Goal: Information Seeking & Learning: Learn about a topic

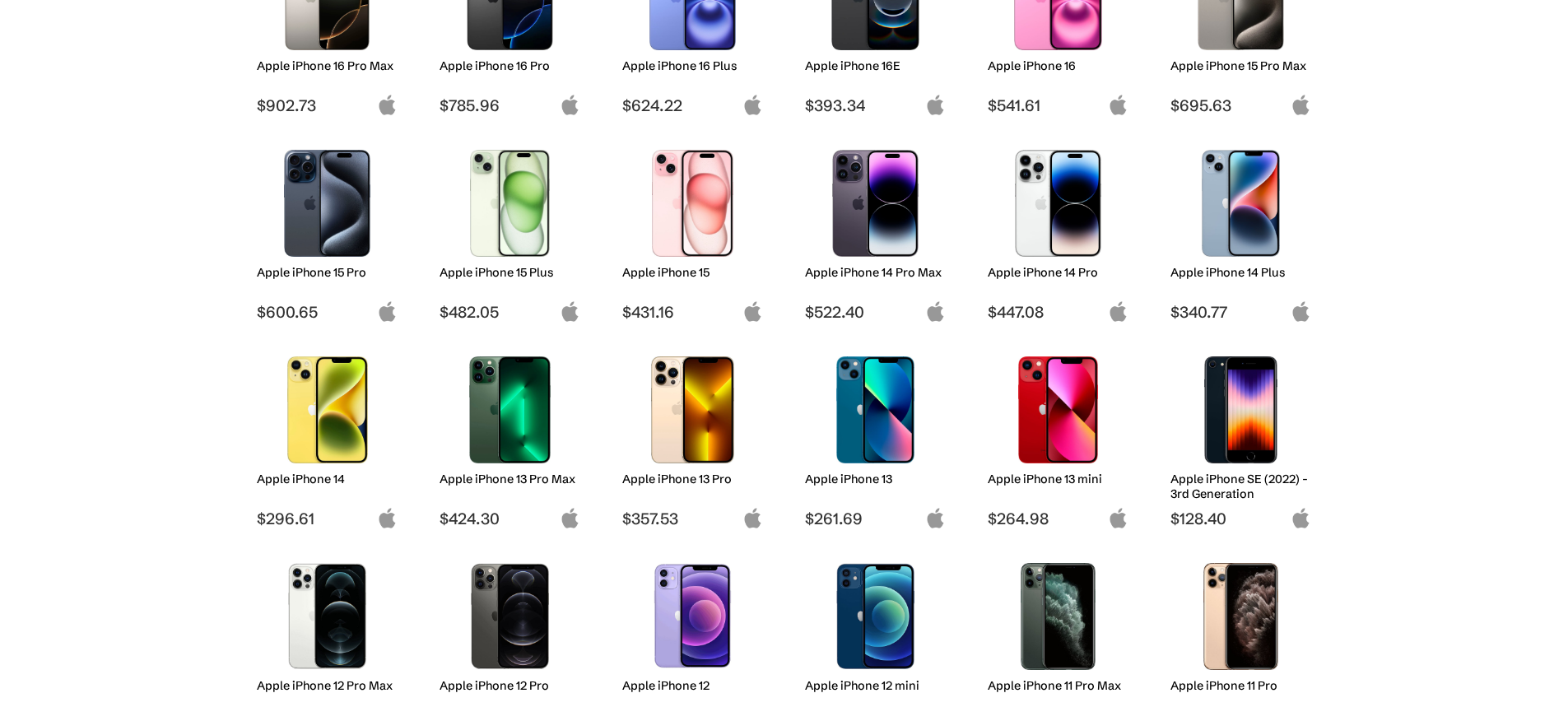
scroll to position [320, 0]
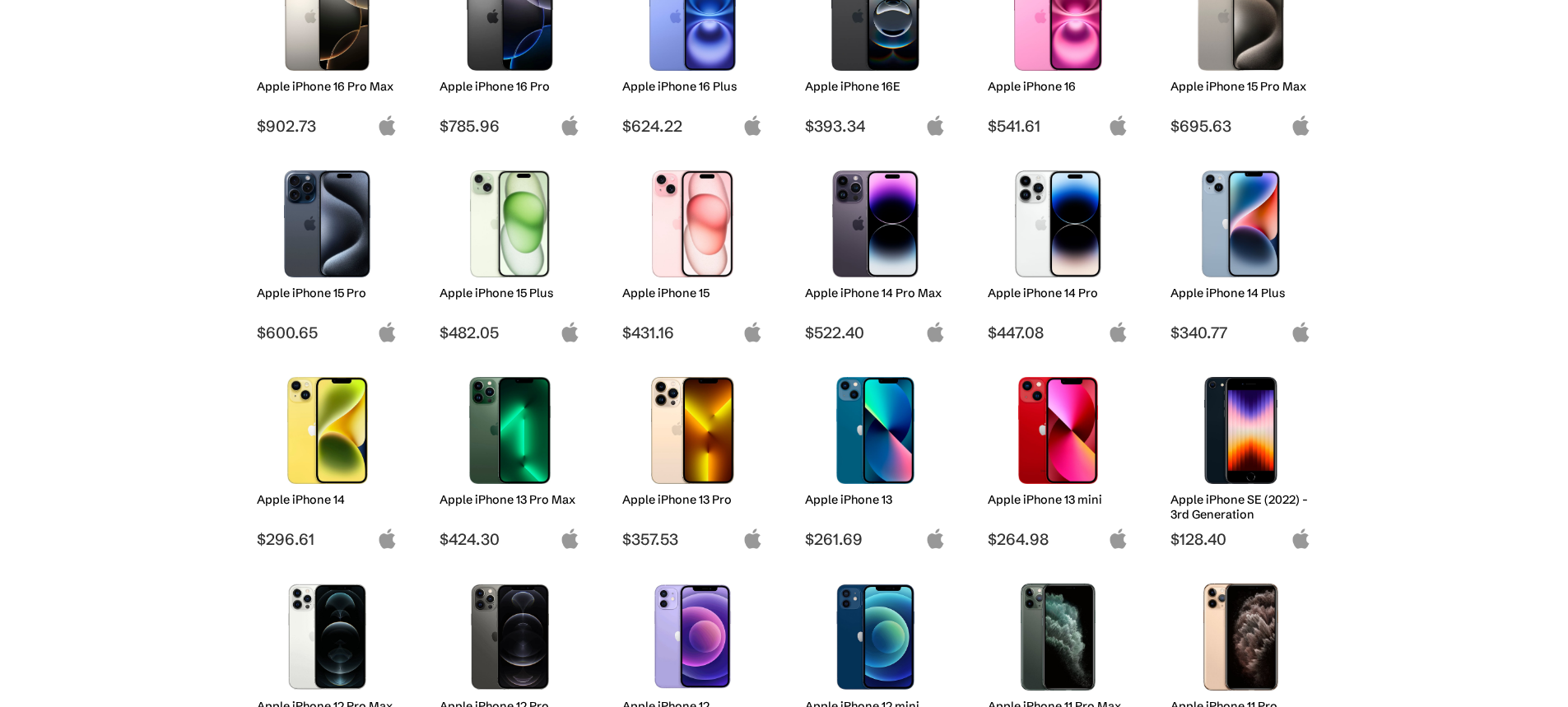
click at [700, 427] on img at bounding box center [692, 431] width 116 height 107
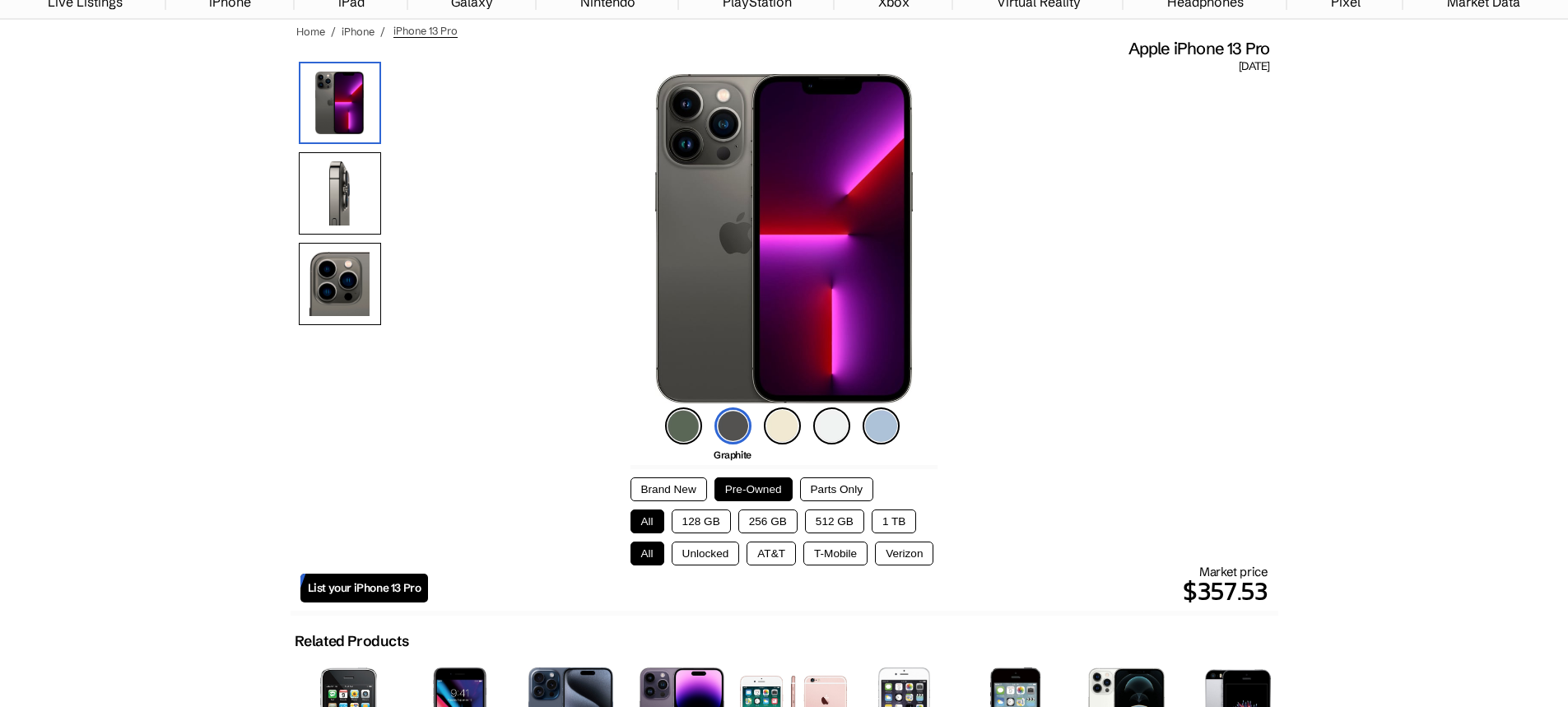
scroll to position [108, 0]
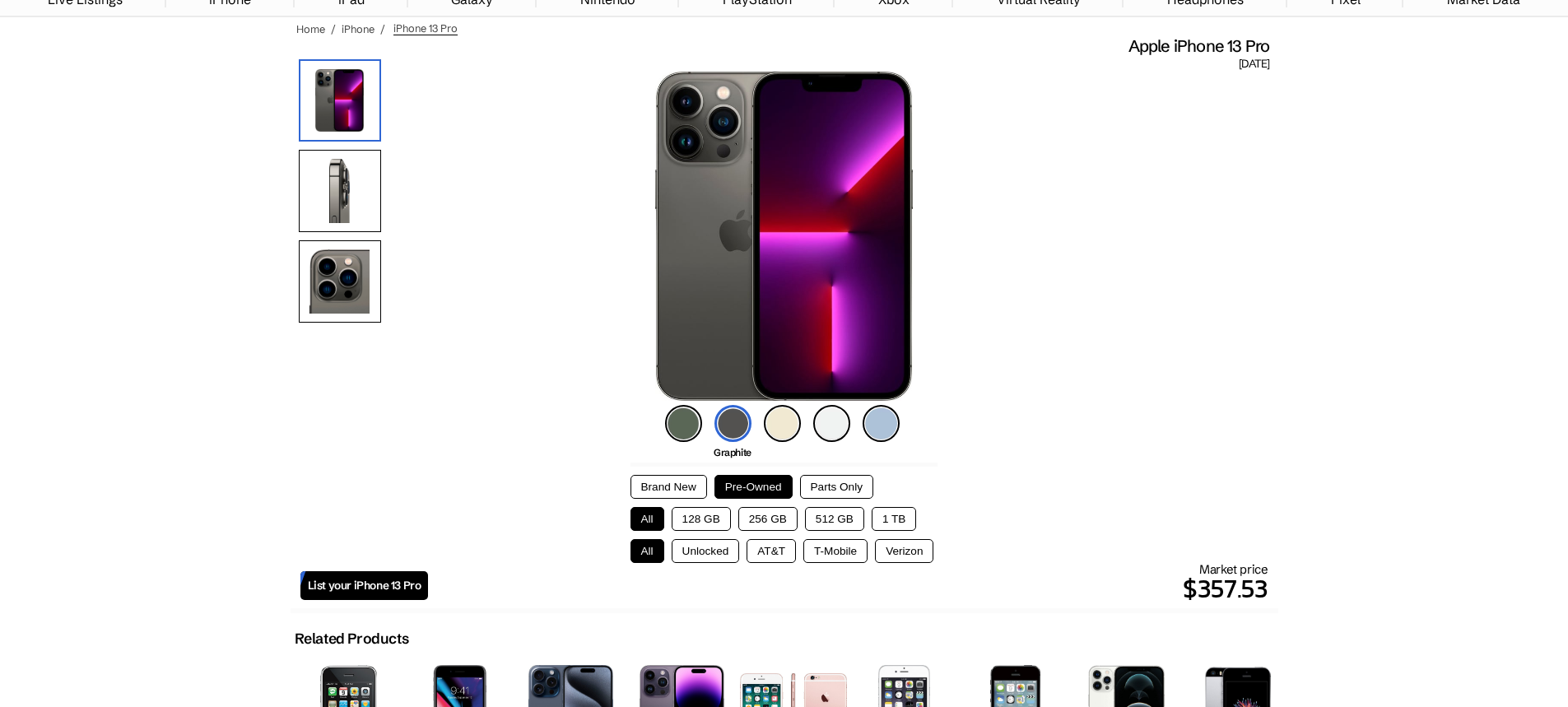
click at [692, 529] on button "128 GB" at bounding box center [701, 519] width 59 height 24
click at [711, 555] on button "Unlocked" at bounding box center [705, 551] width 68 height 24
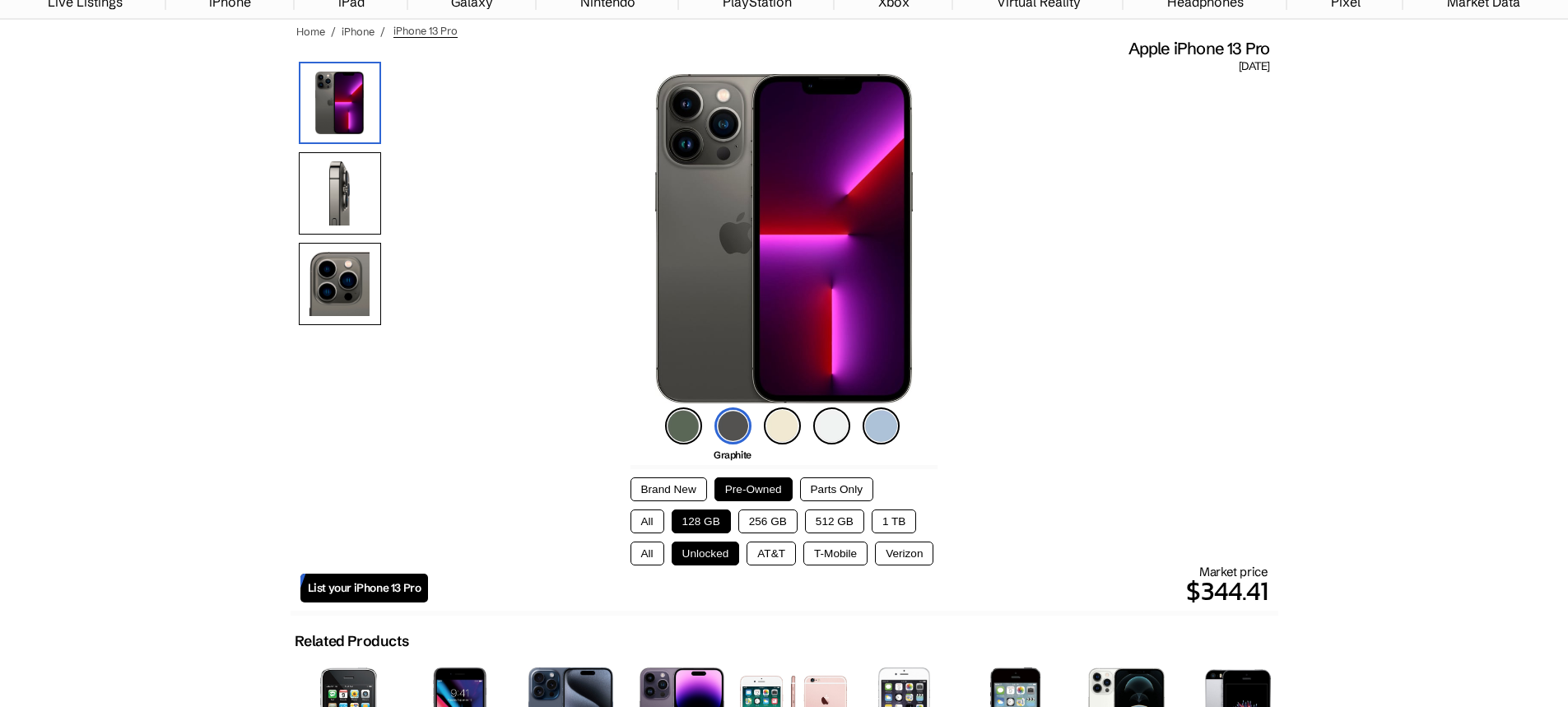
scroll to position [96, 0]
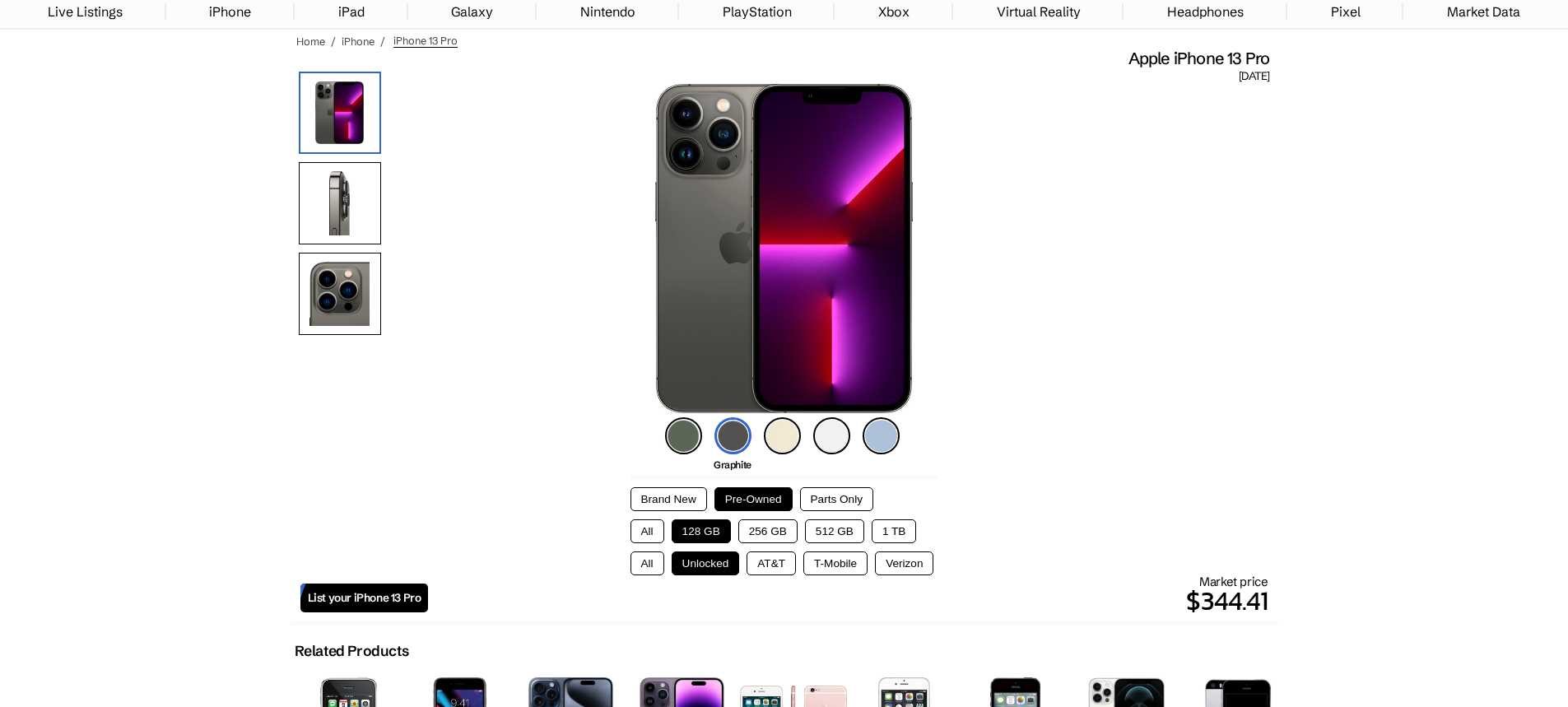
click at [328, 202] on img at bounding box center [340, 204] width 82 height 82
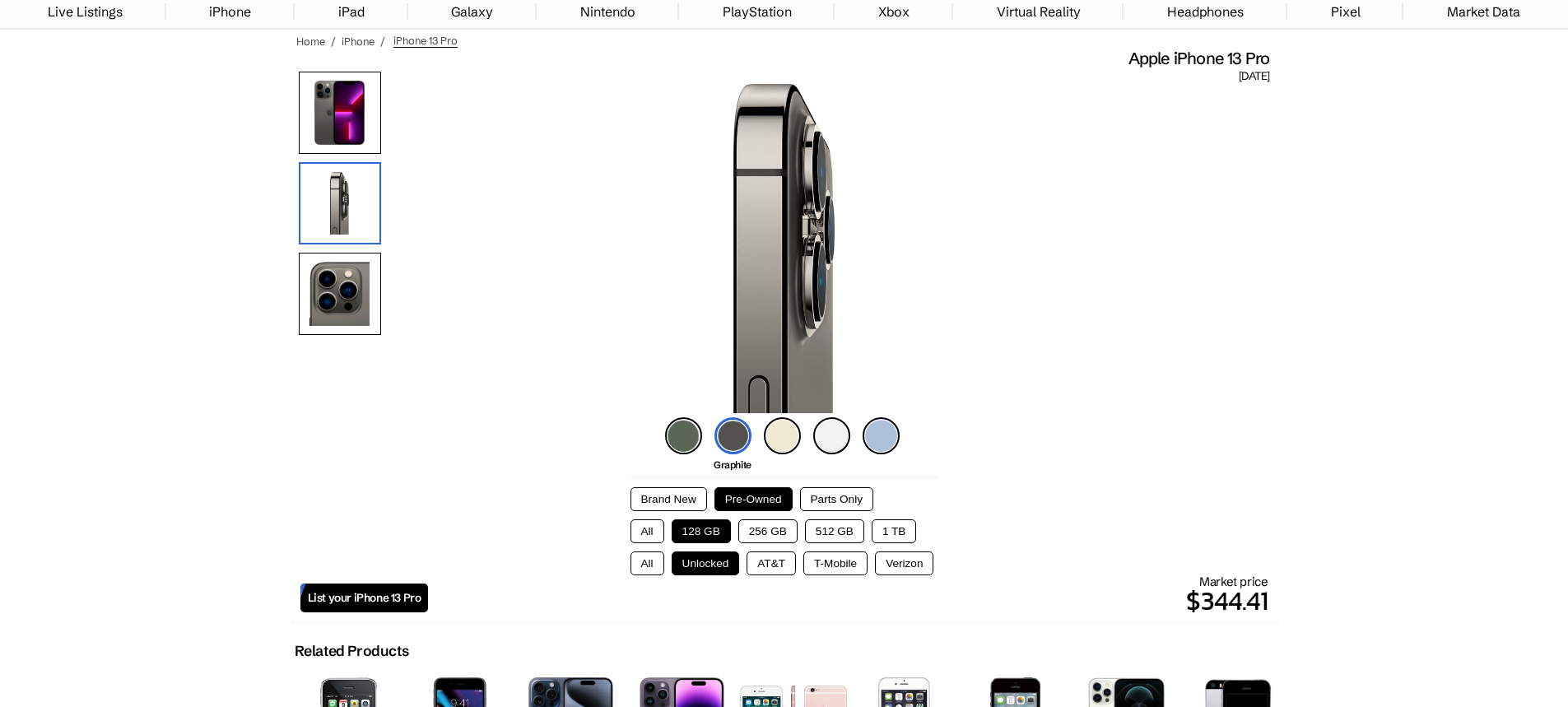
click at [327, 277] on img at bounding box center [340, 294] width 82 height 82
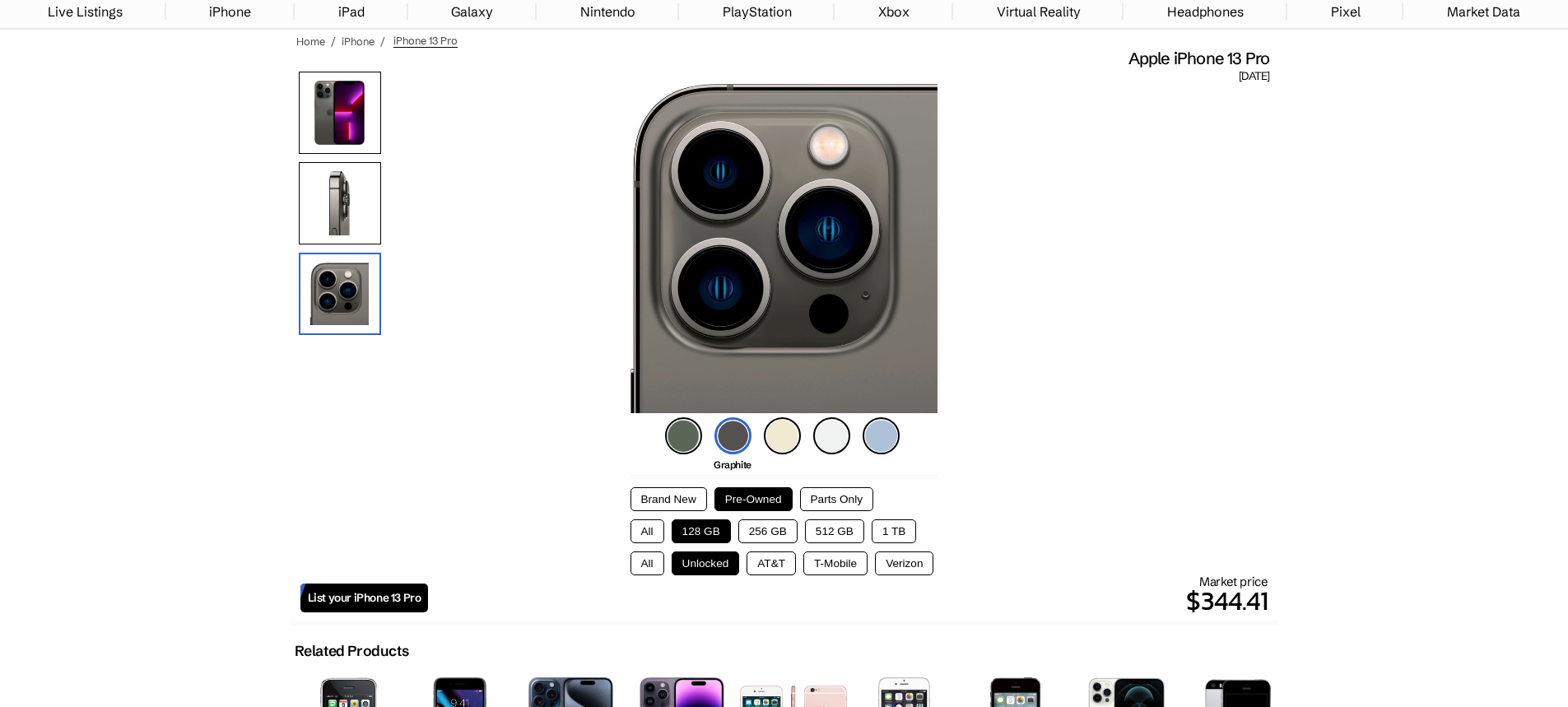
click at [346, 221] on img at bounding box center [340, 204] width 82 height 82
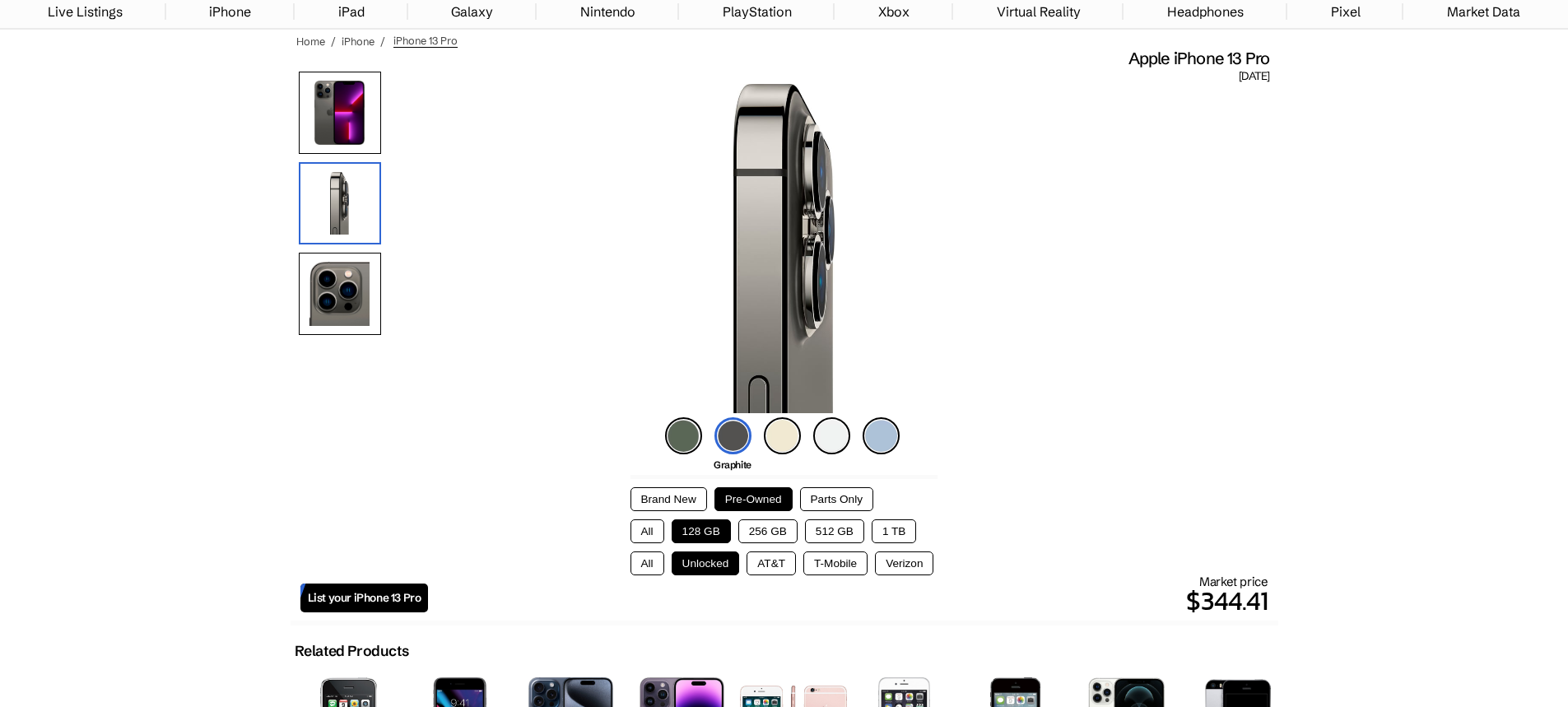
click at [379, 139] on img at bounding box center [340, 113] width 82 height 82
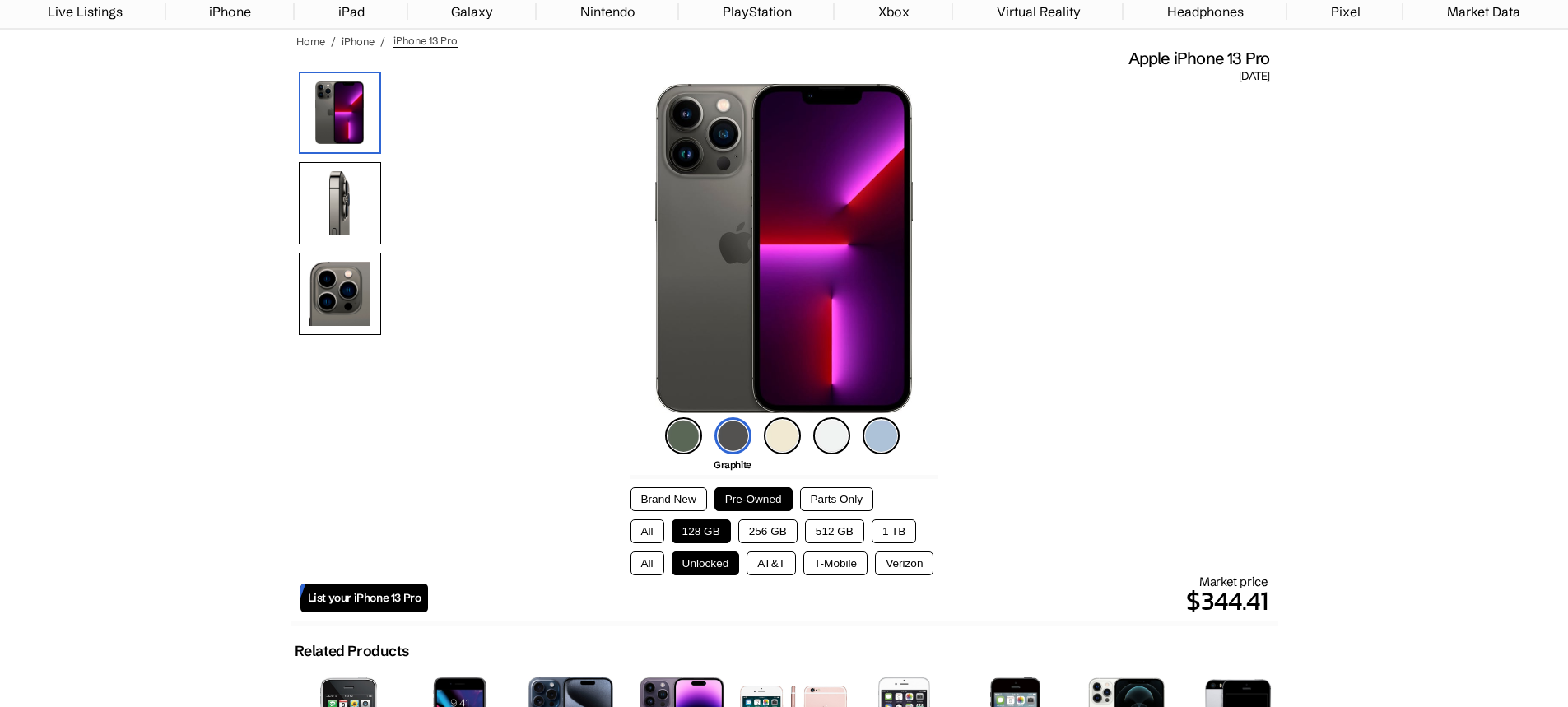
click at [691, 434] on img at bounding box center [683, 435] width 37 height 37
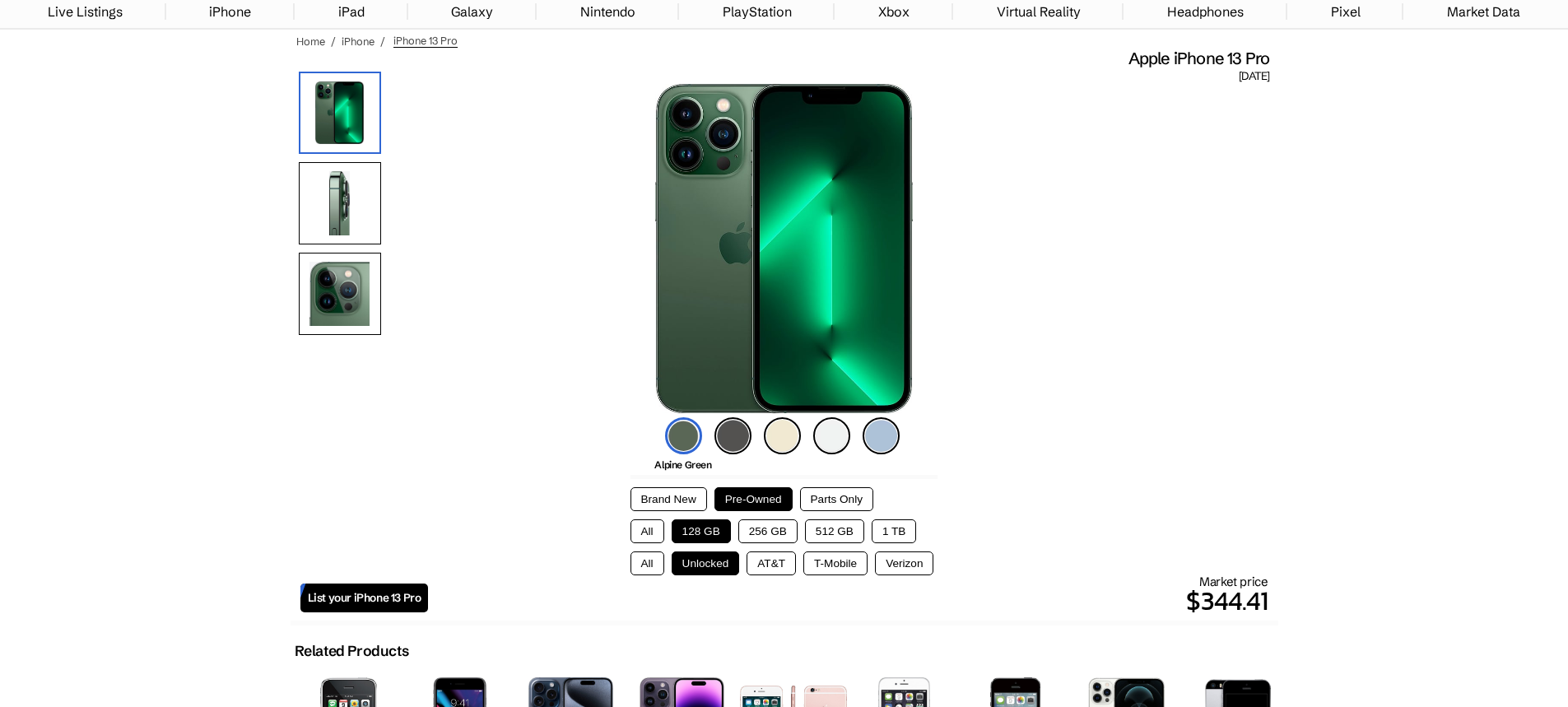
click at [780, 430] on img at bounding box center [782, 435] width 37 height 37
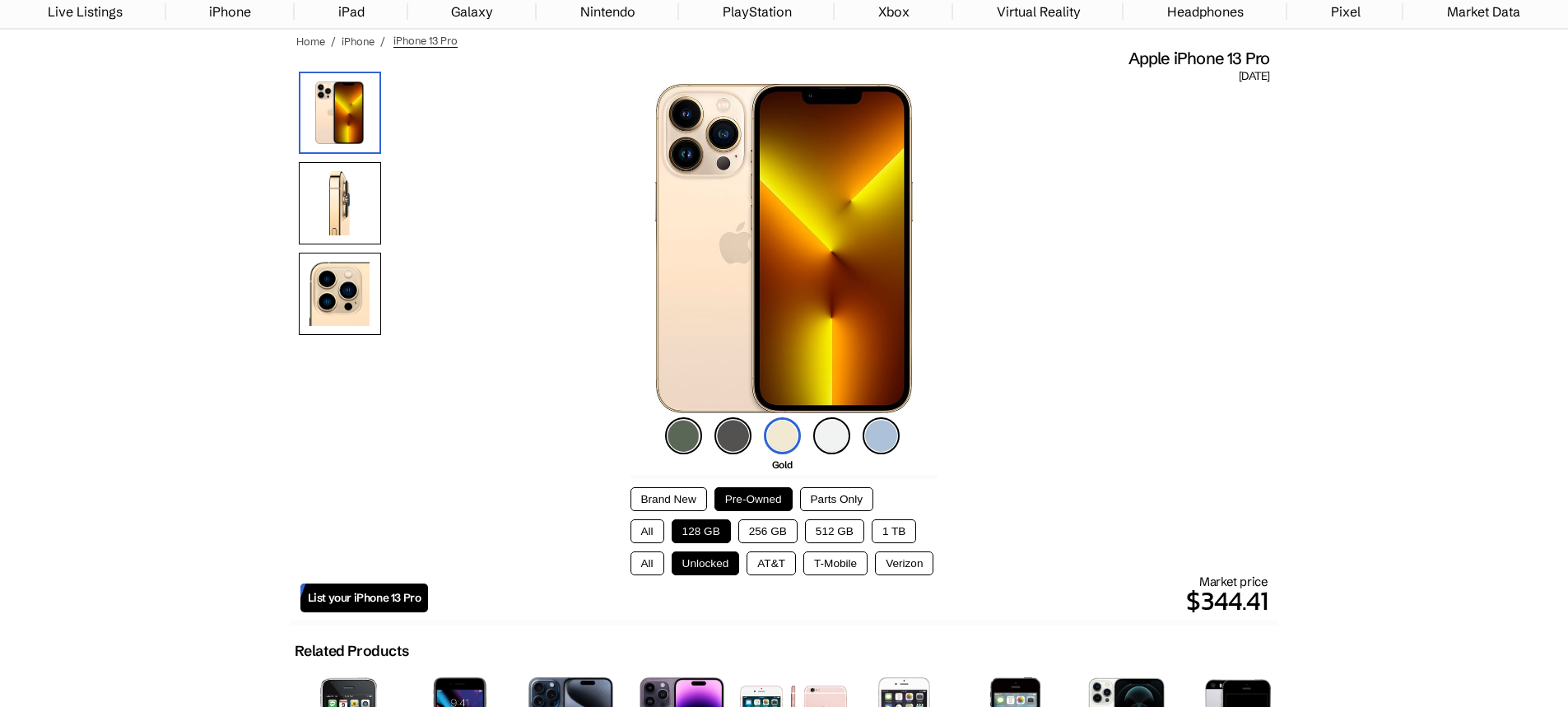
click at [828, 432] on img at bounding box center [831, 435] width 37 height 37
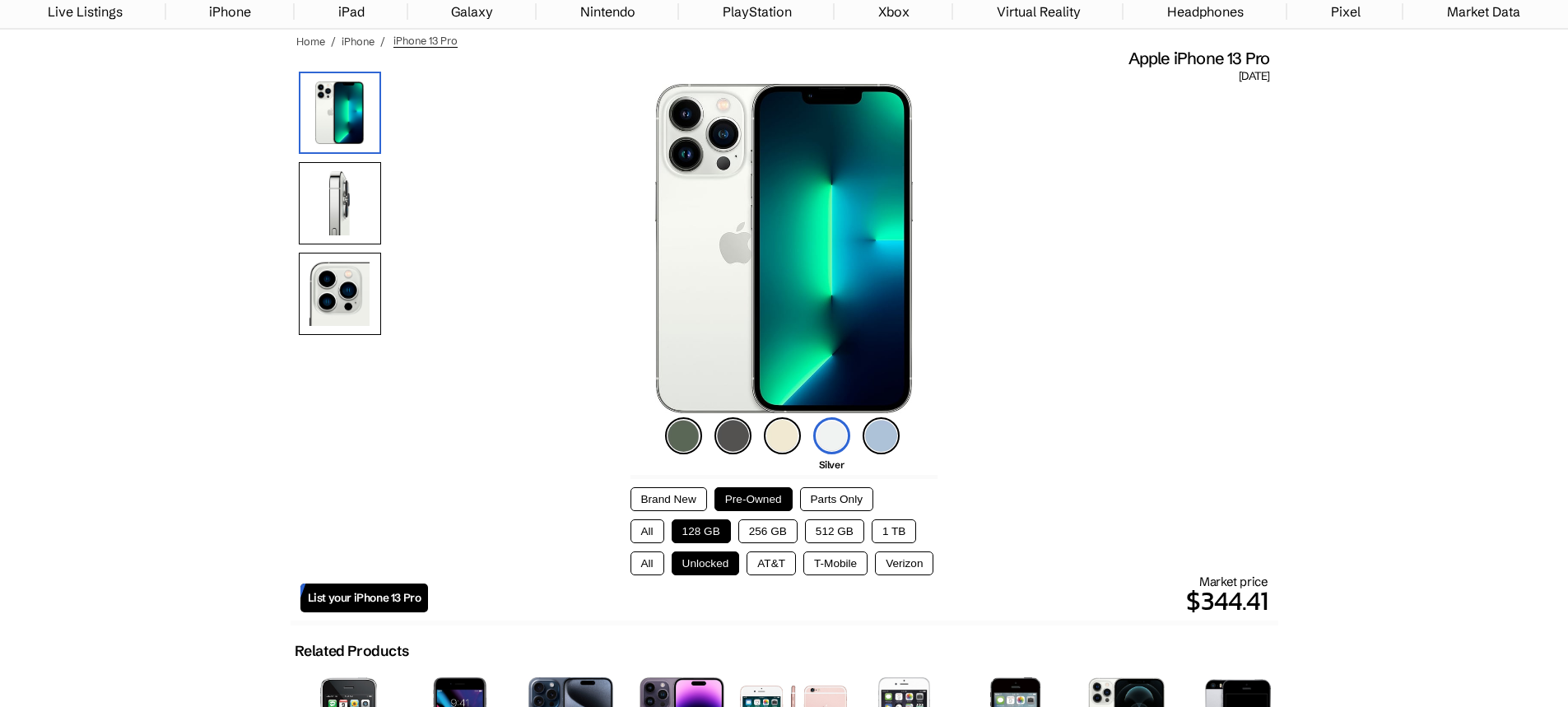
click at [891, 430] on img at bounding box center [881, 435] width 37 height 37
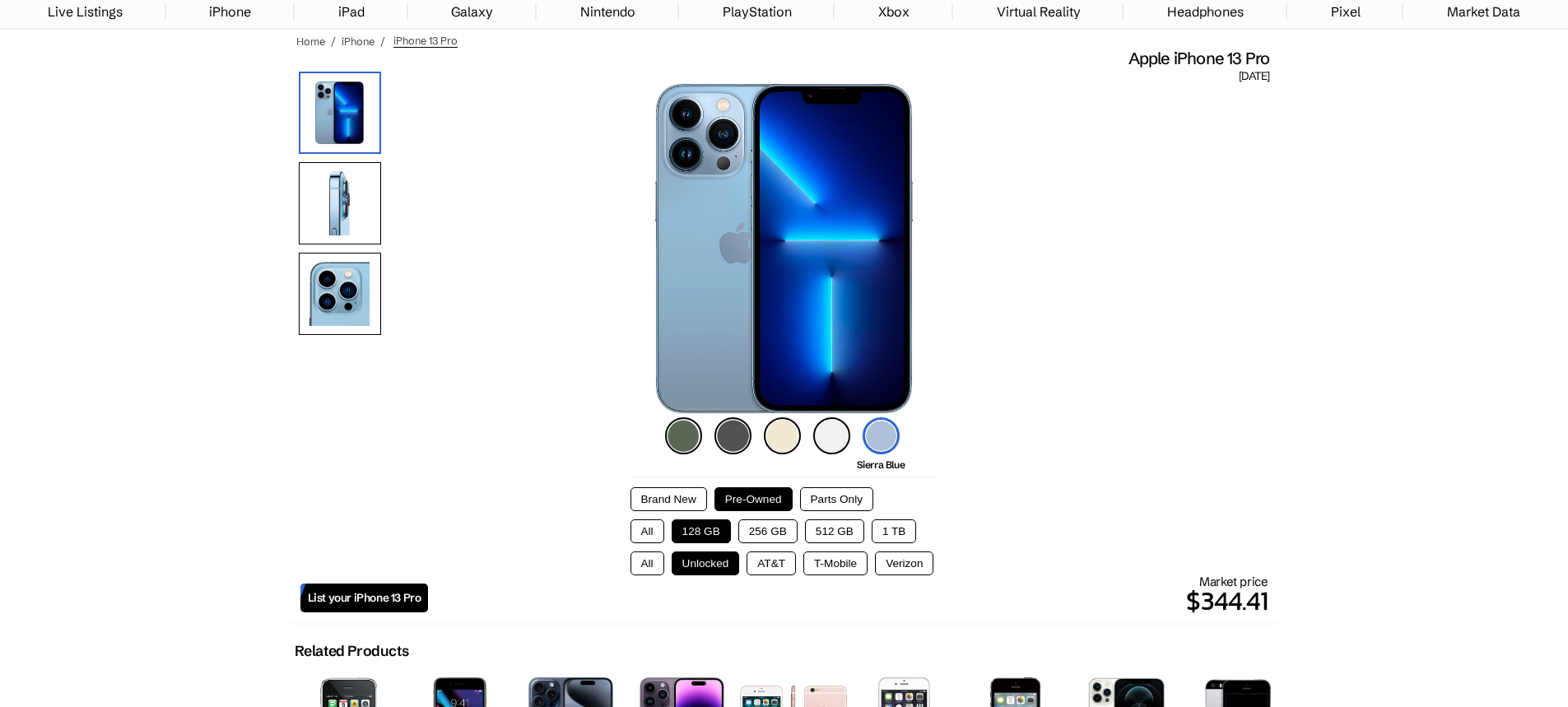
click at [726, 431] on img at bounding box center [733, 435] width 37 height 37
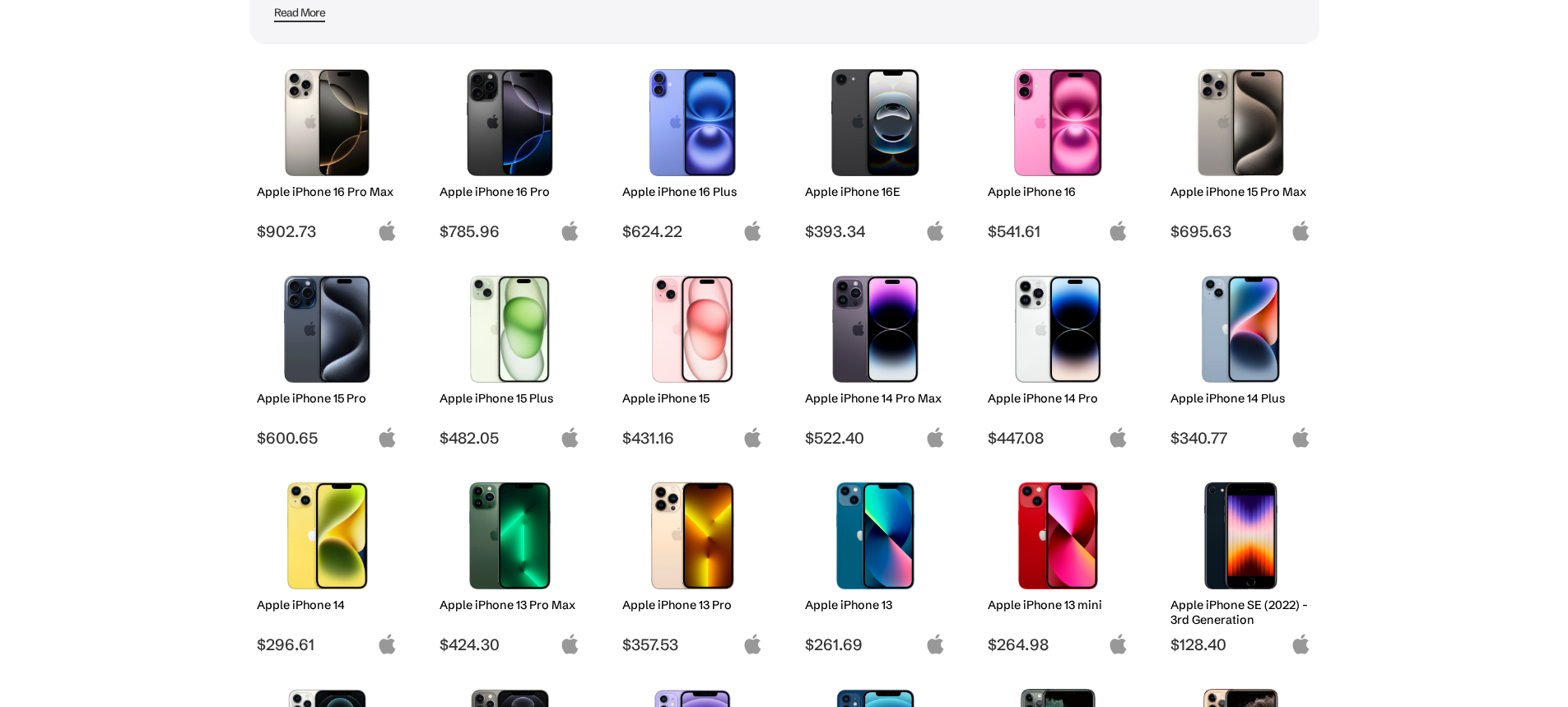
scroll to position [210, 0]
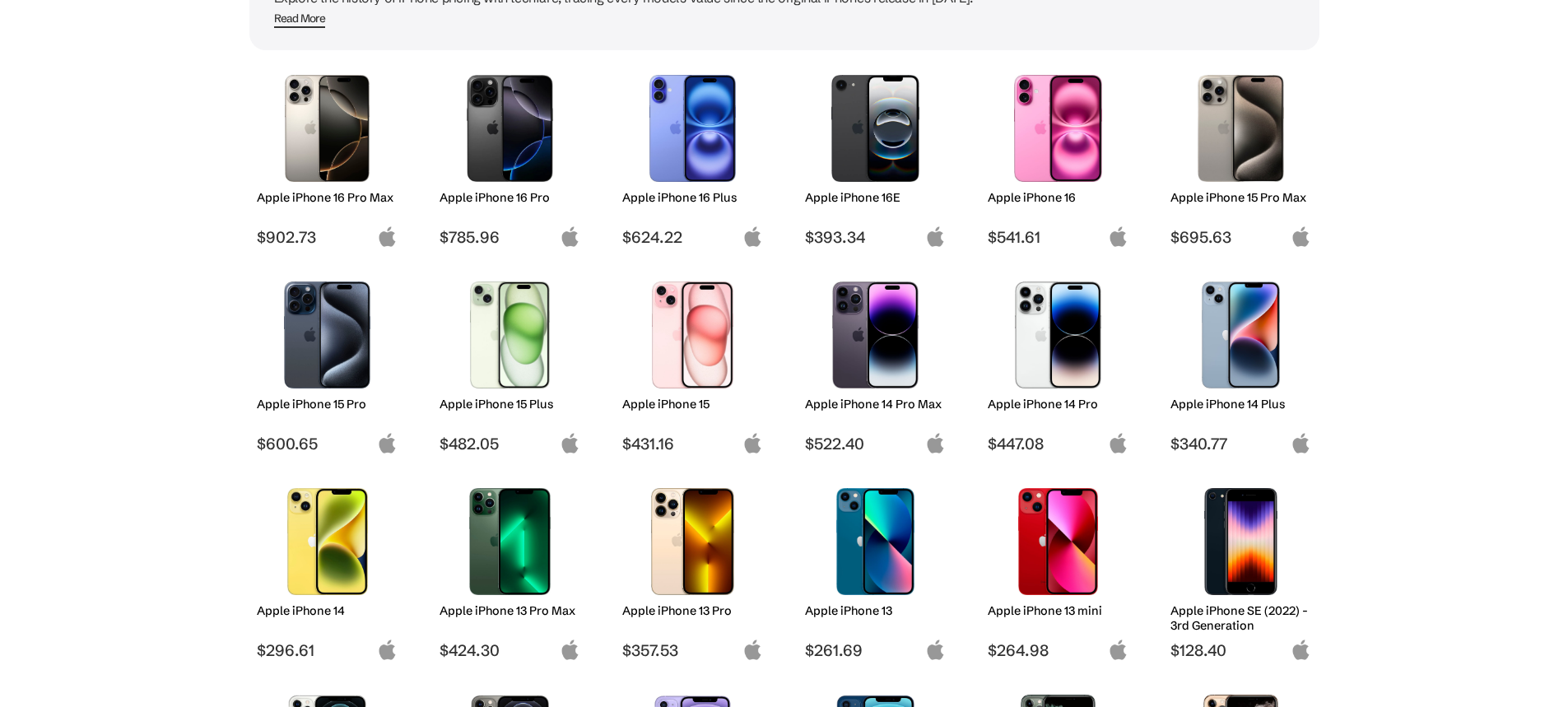
click at [343, 334] on img at bounding box center [326, 335] width 116 height 107
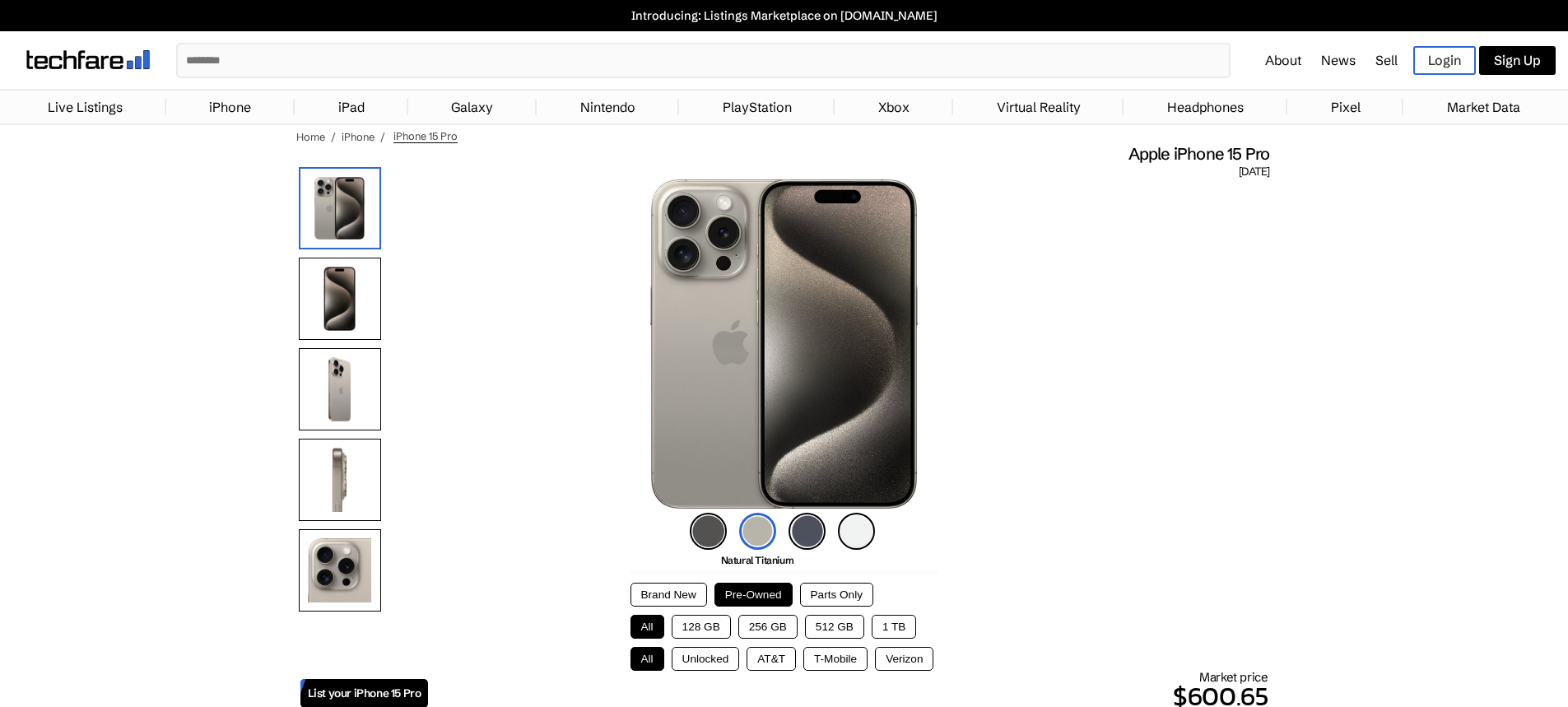
click at [722, 528] on img at bounding box center [708, 531] width 37 height 37
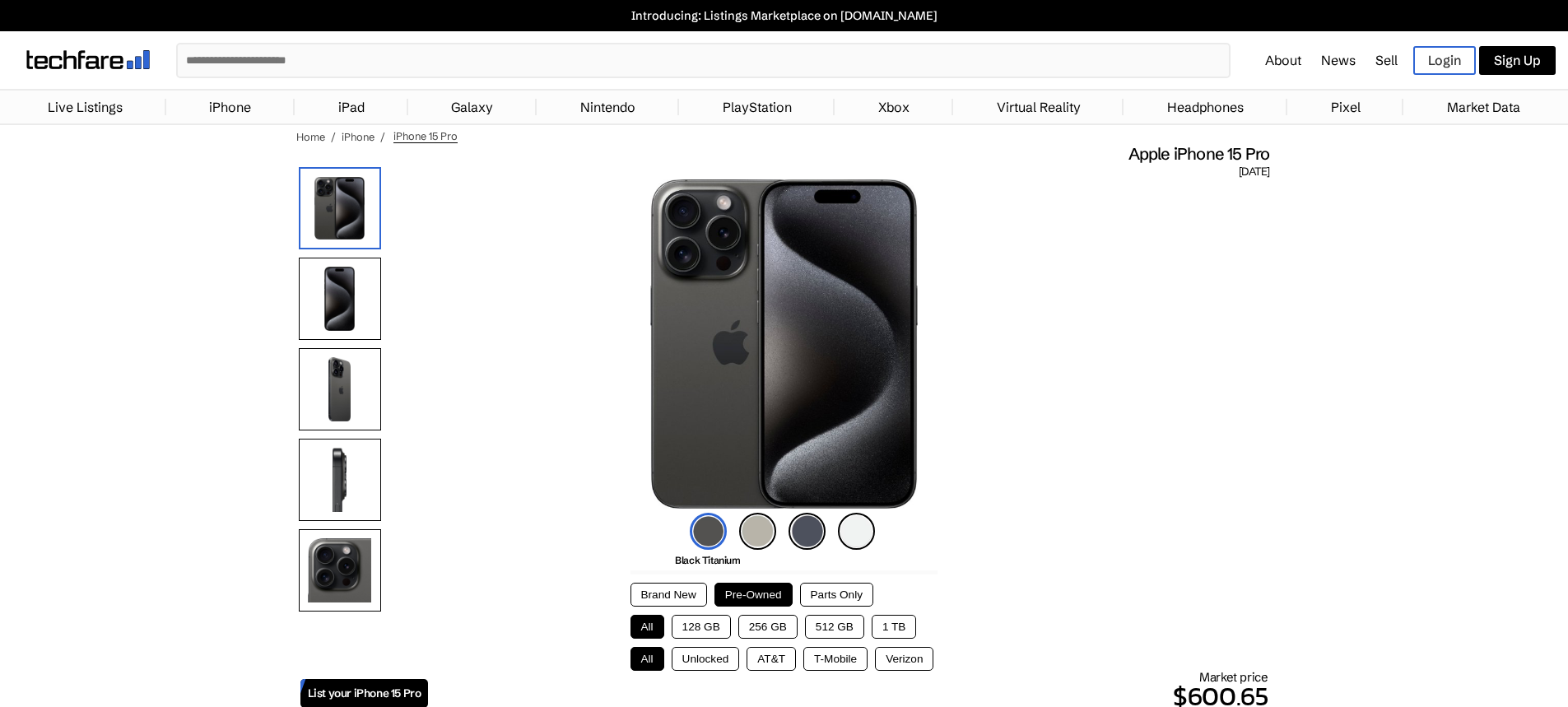
click at [763, 528] on img at bounding box center [758, 531] width 37 height 37
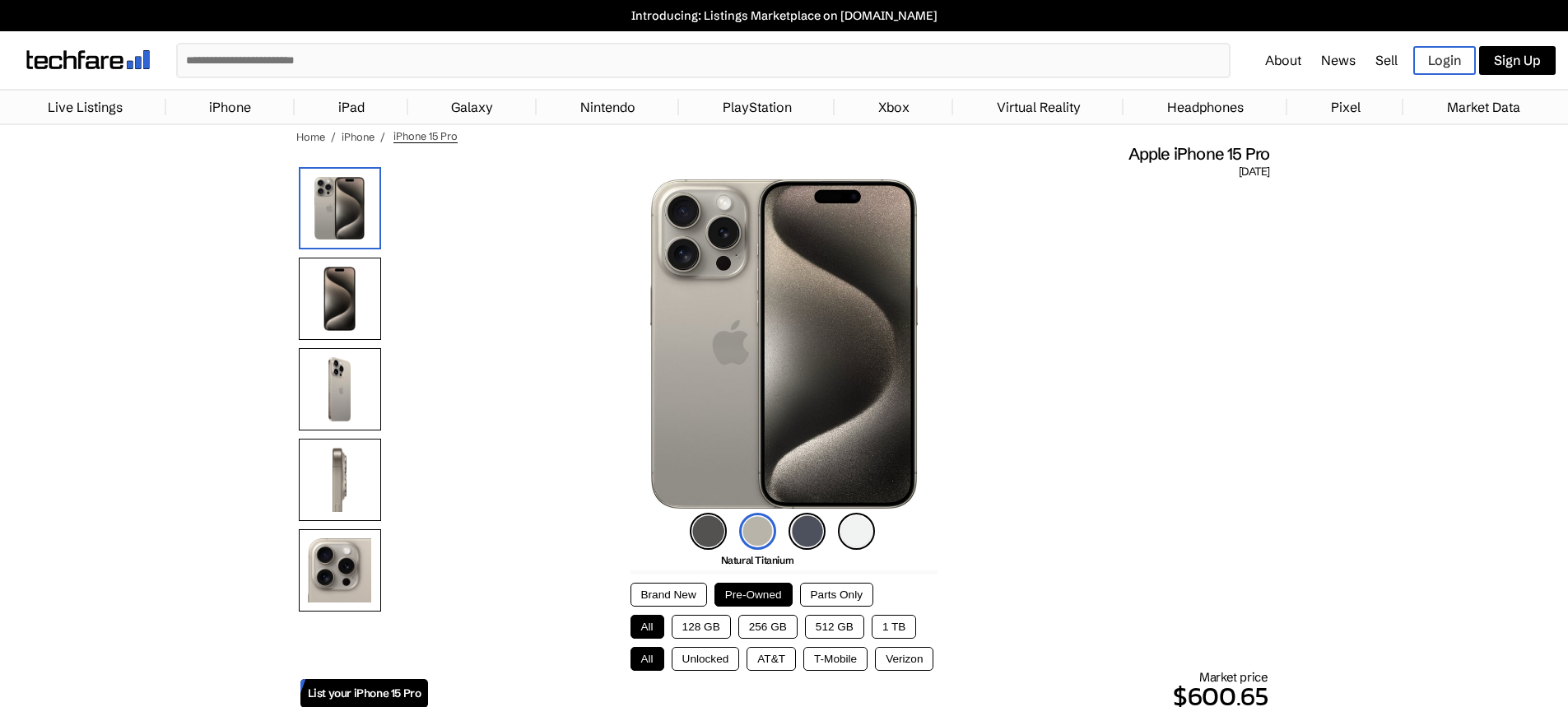
click at [796, 530] on img at bounding box center [806, 531] width 37 height 37
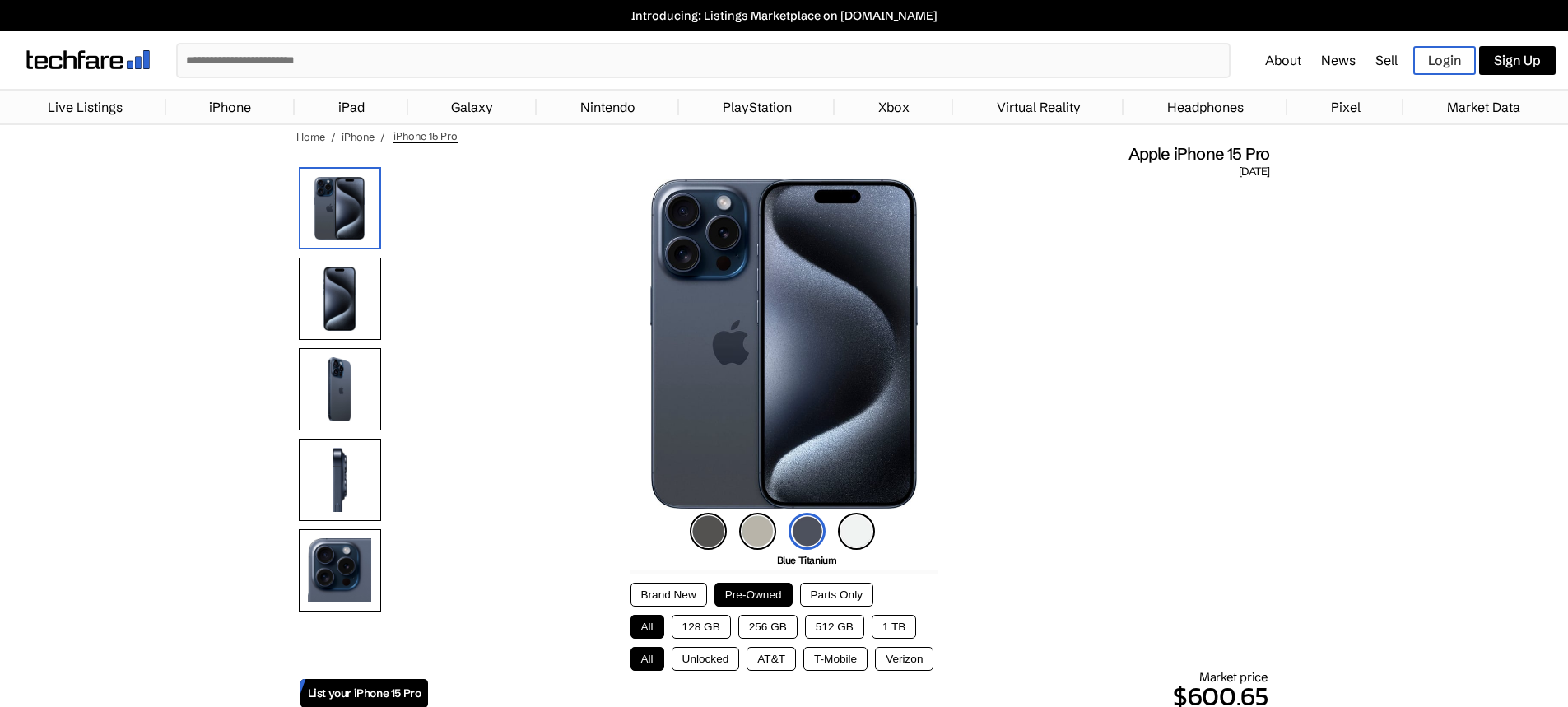
click at [849, 533] on img at bounding box center [856, 531] width 37 height 37
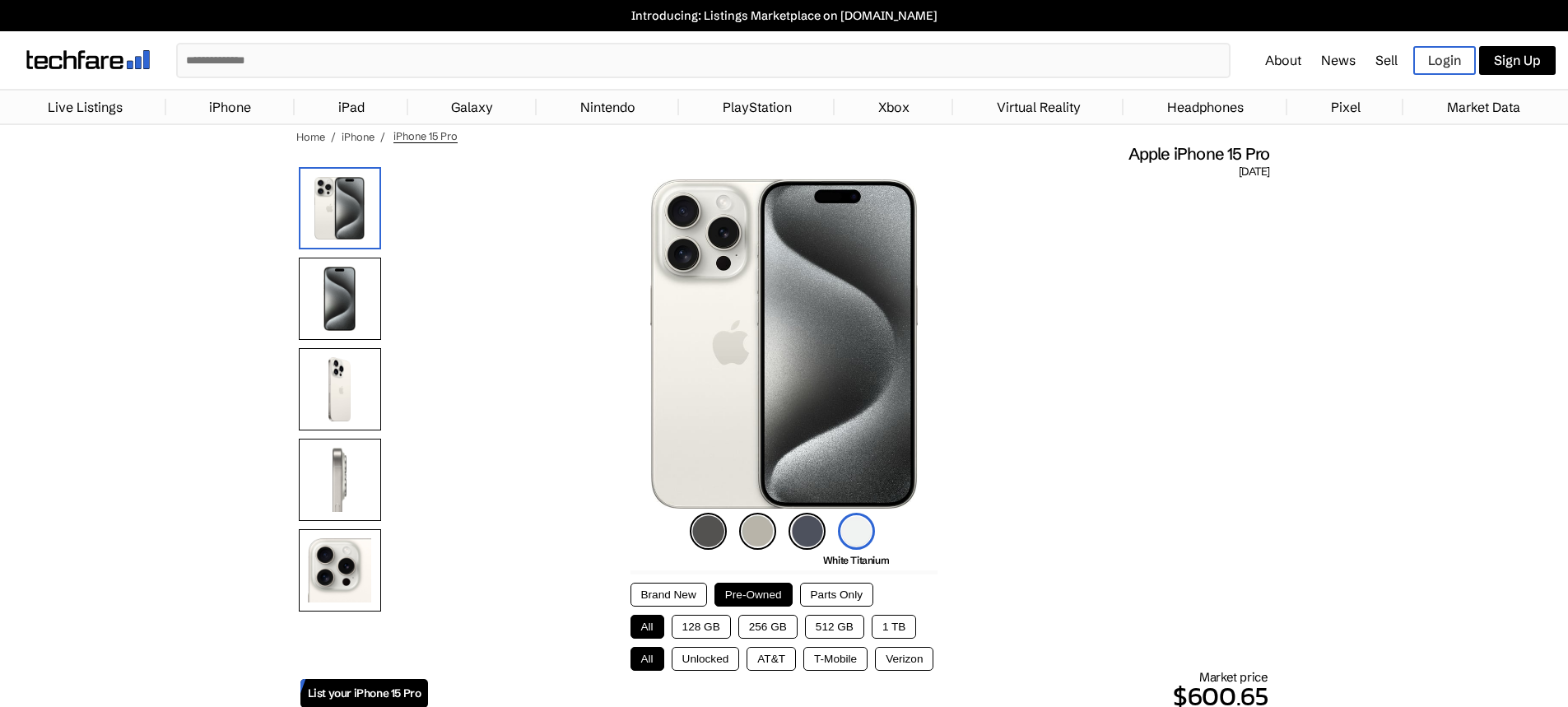
click at [705, 532] on img at bounding box center [708, 531] width 37 height 37
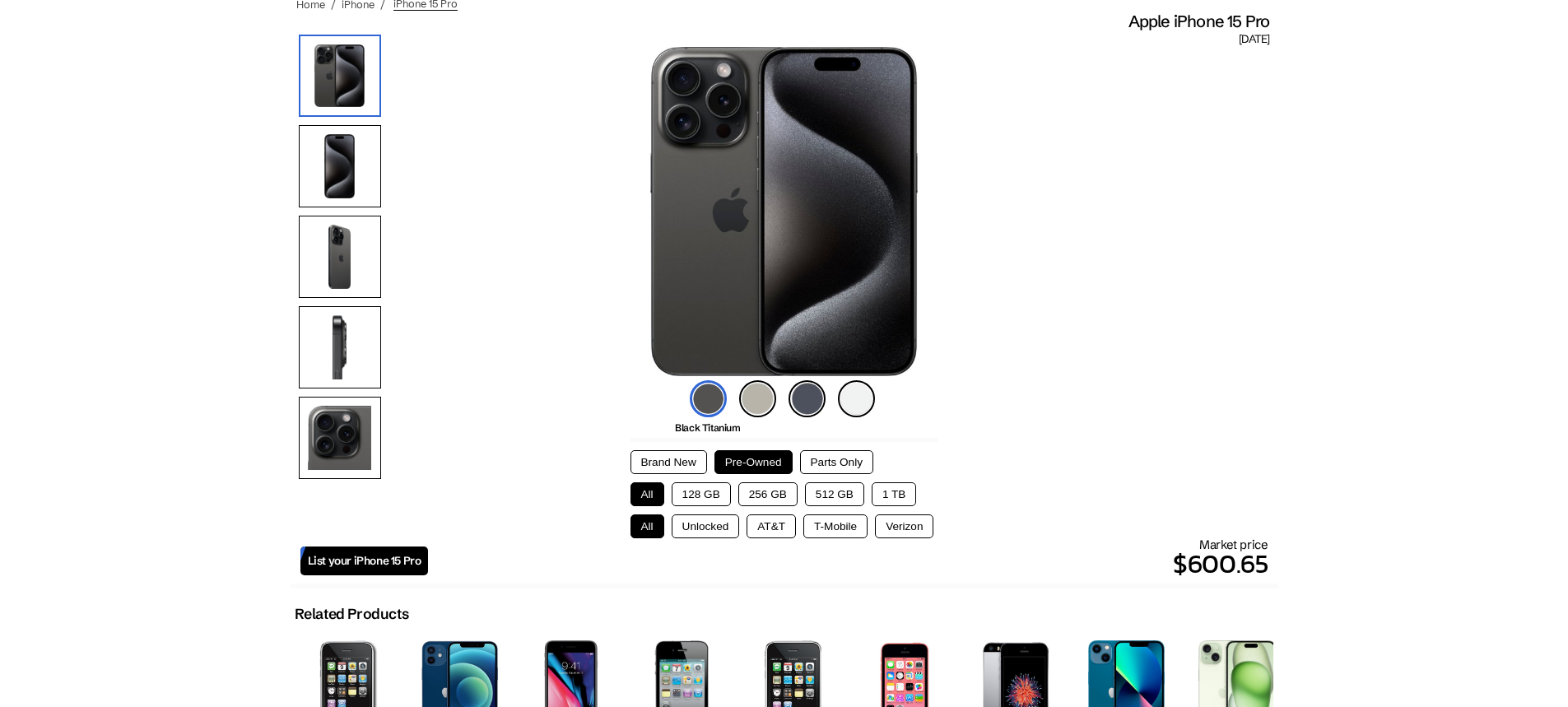
scroll to position [151, 0]
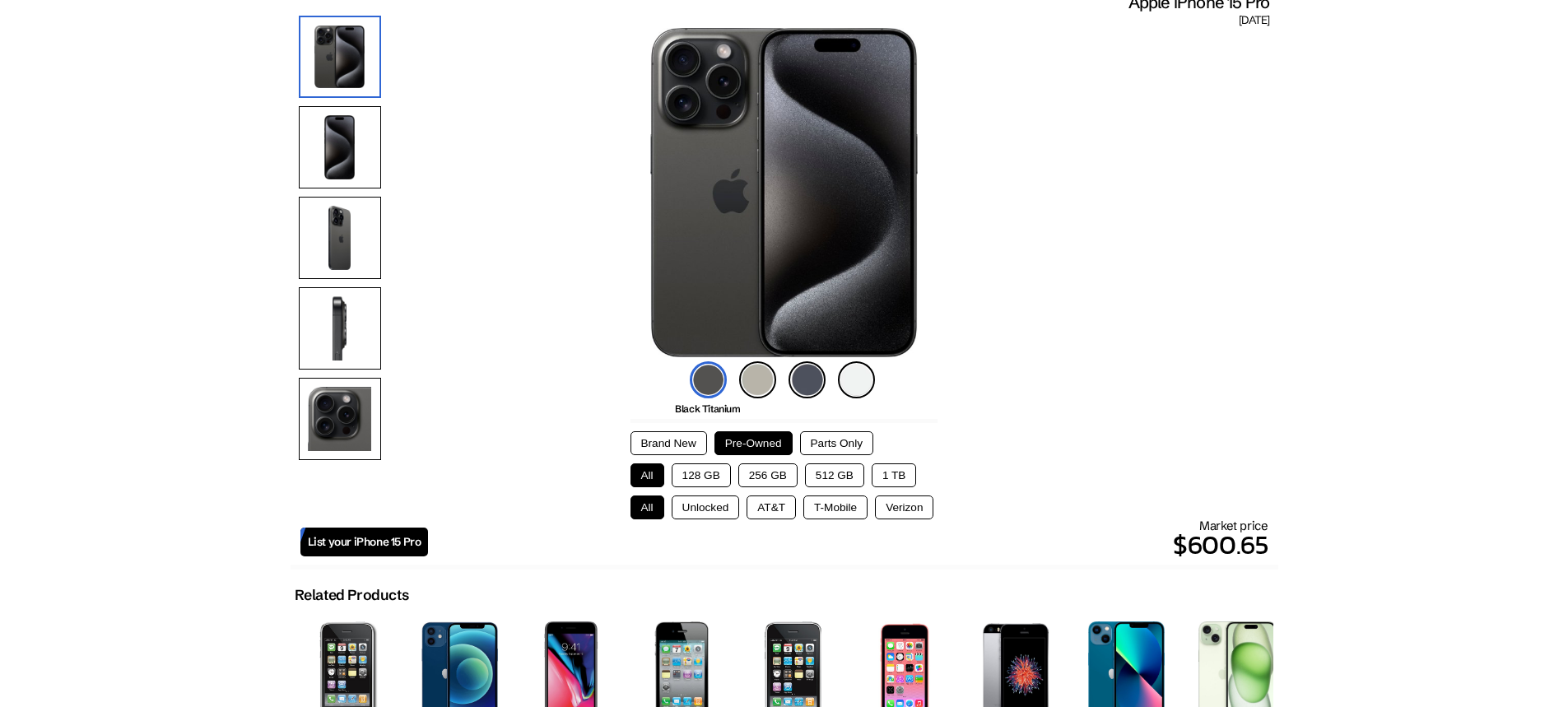
click at [711, 479] on button "128 GB" at bounding box center [701, 475] width 59 height 24
click at [716, 510] on button "Unlocked" at bounding box center [705, 507] width 68 height 24
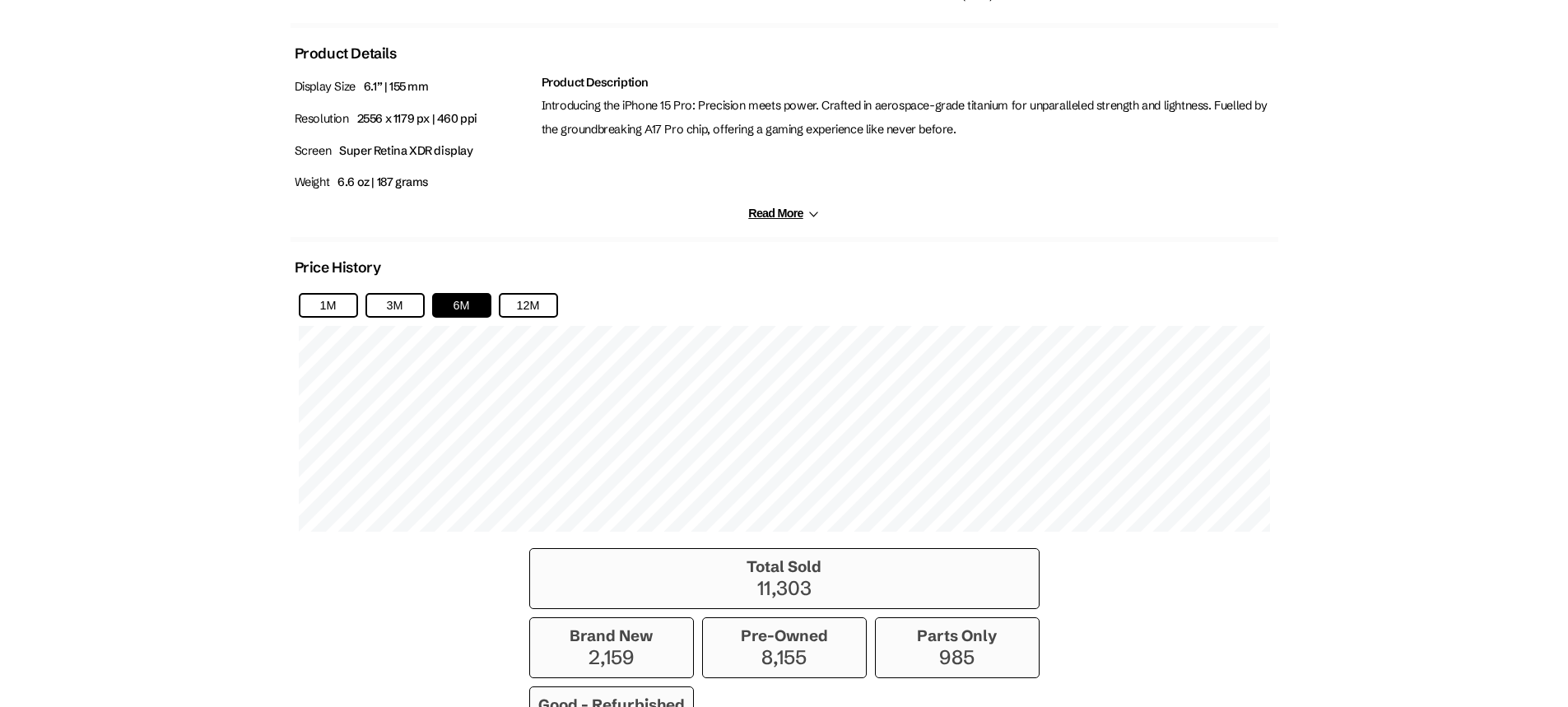
scroll to position [945, 0]
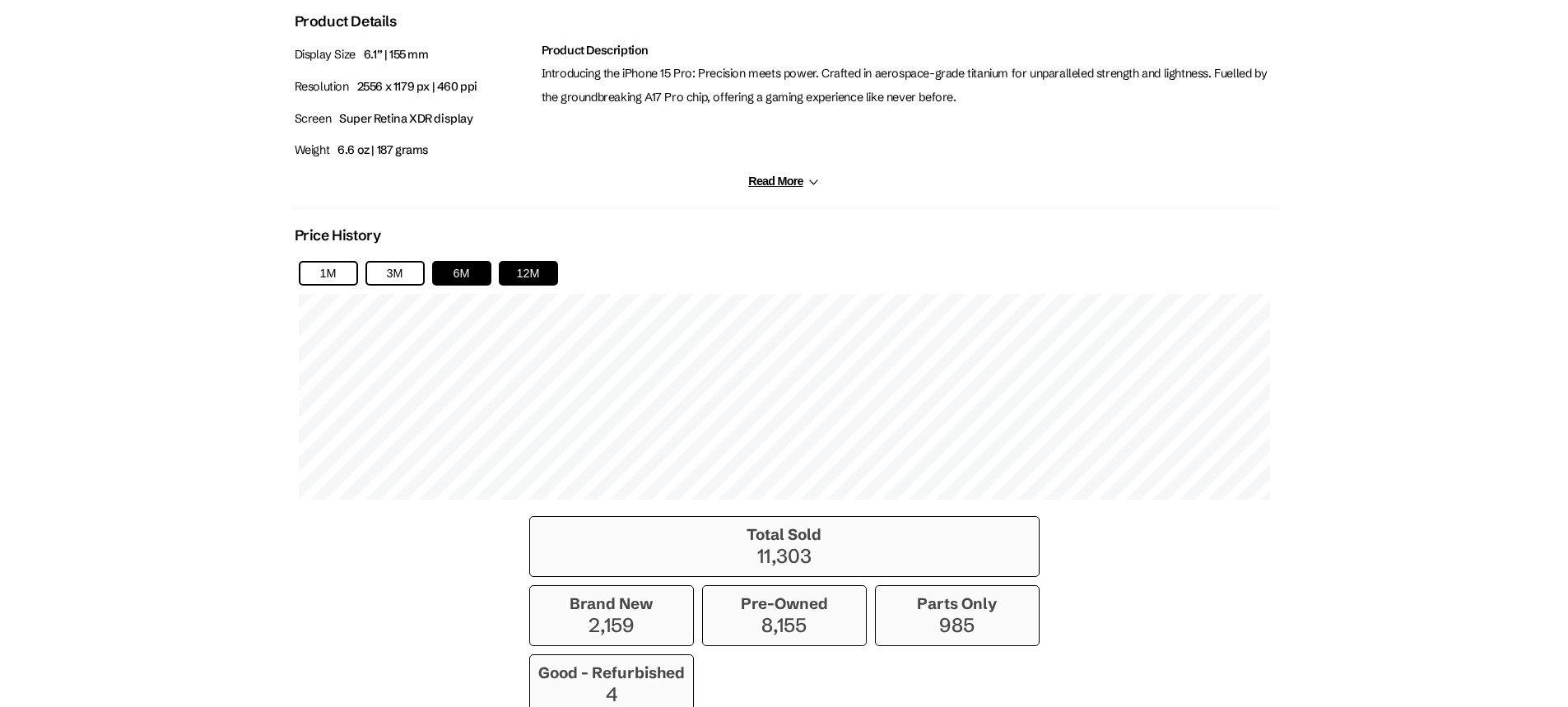
click at [513, 269] on button "12M" at bounding box center [528, 274] width 59 height 25
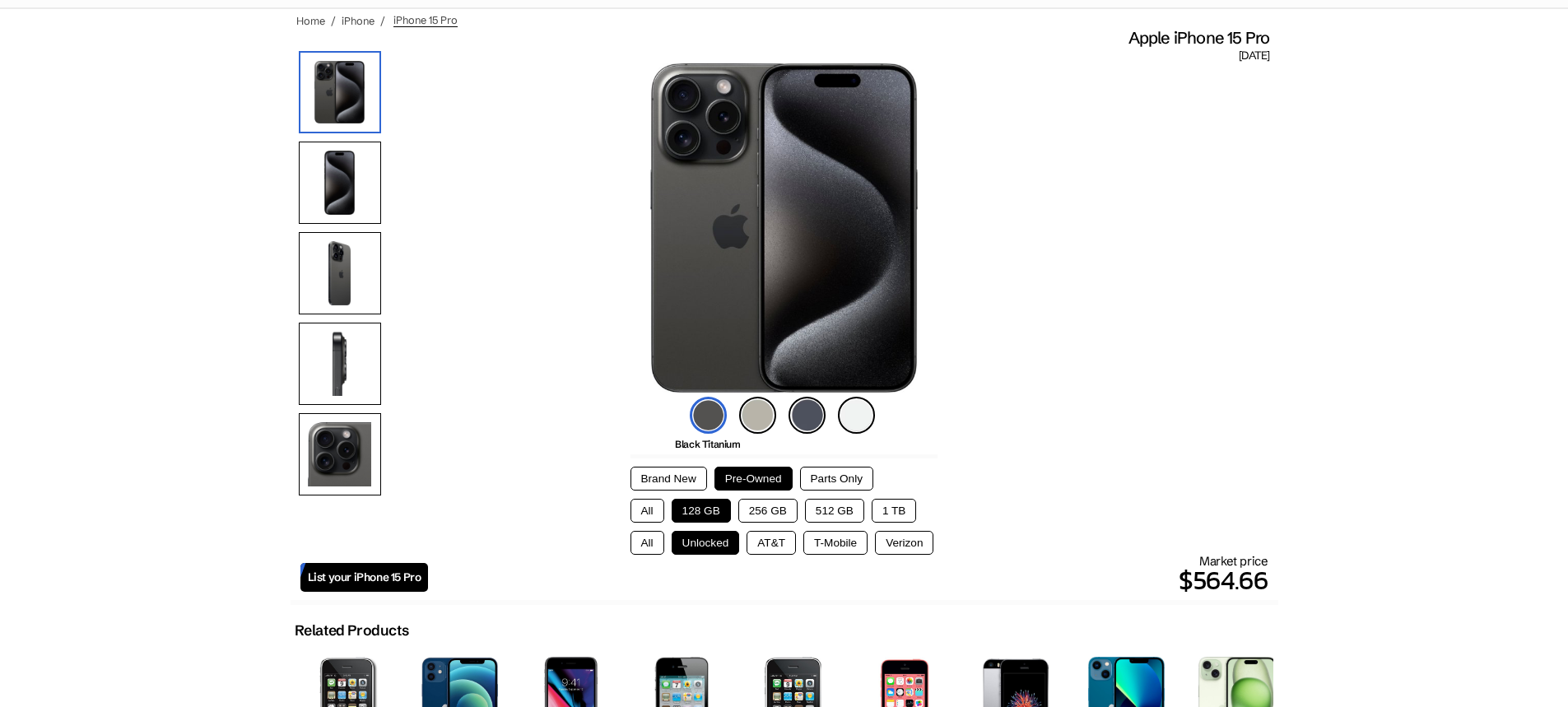
scroll to position [62, 0]
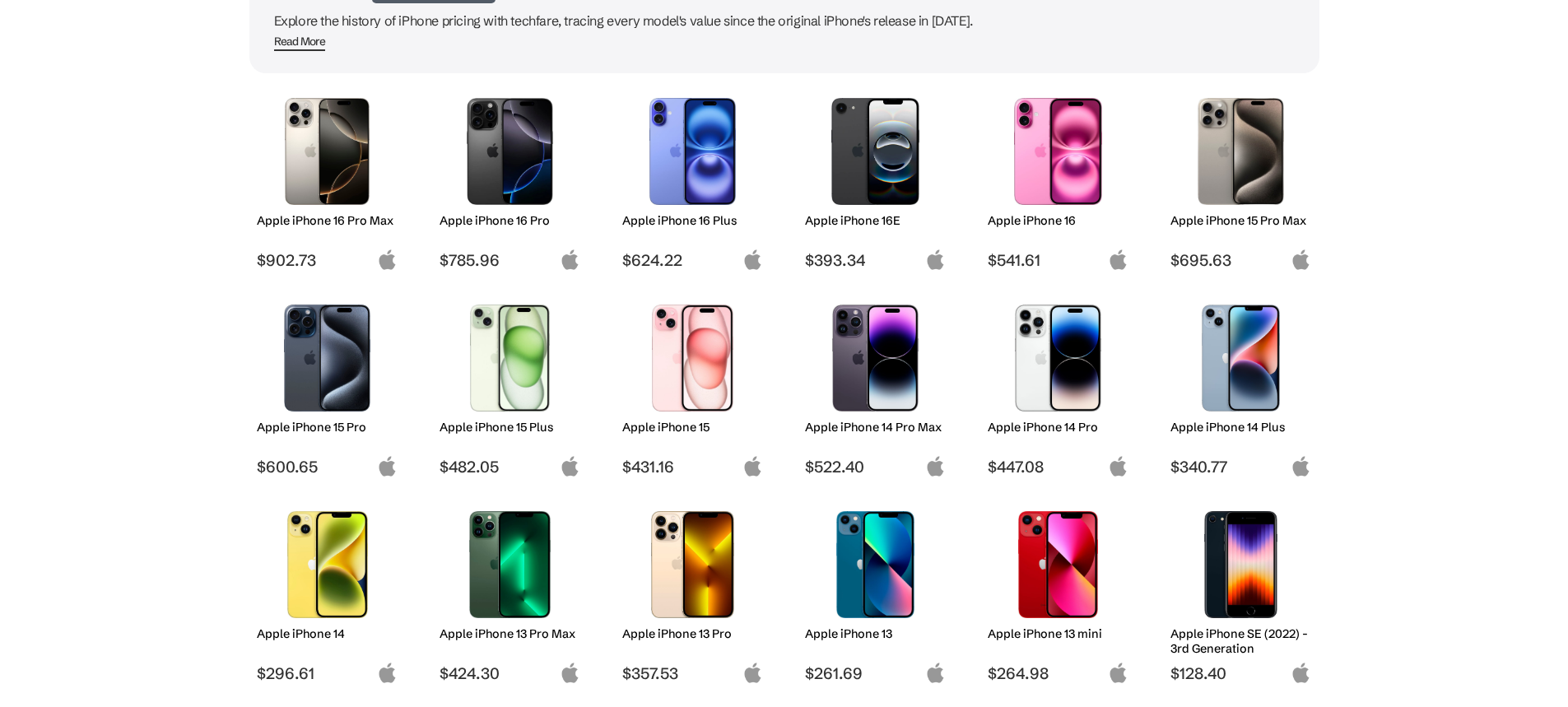
scroll to position [179, 0]
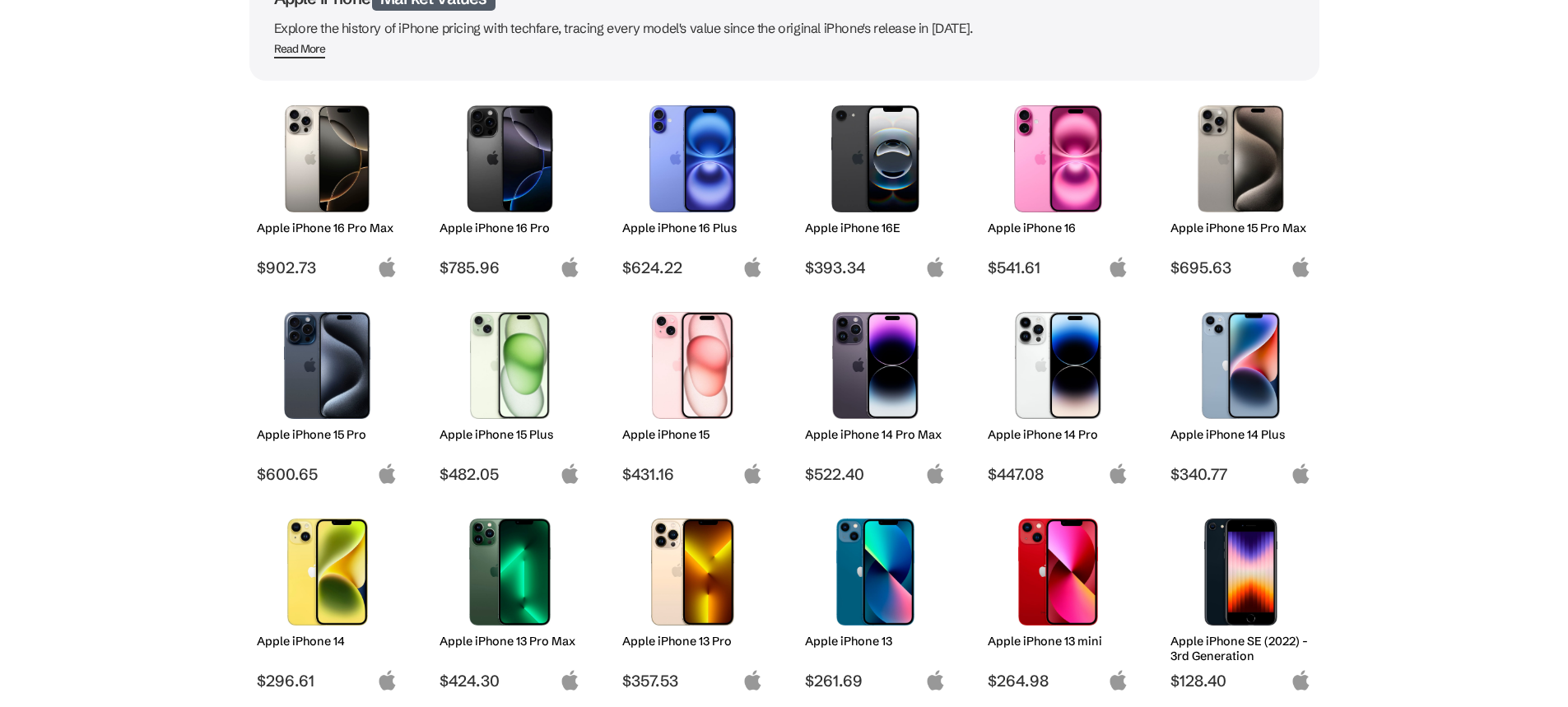
click at [1067, 374] on img at bounding box center [1057, 365] width 116 height 107
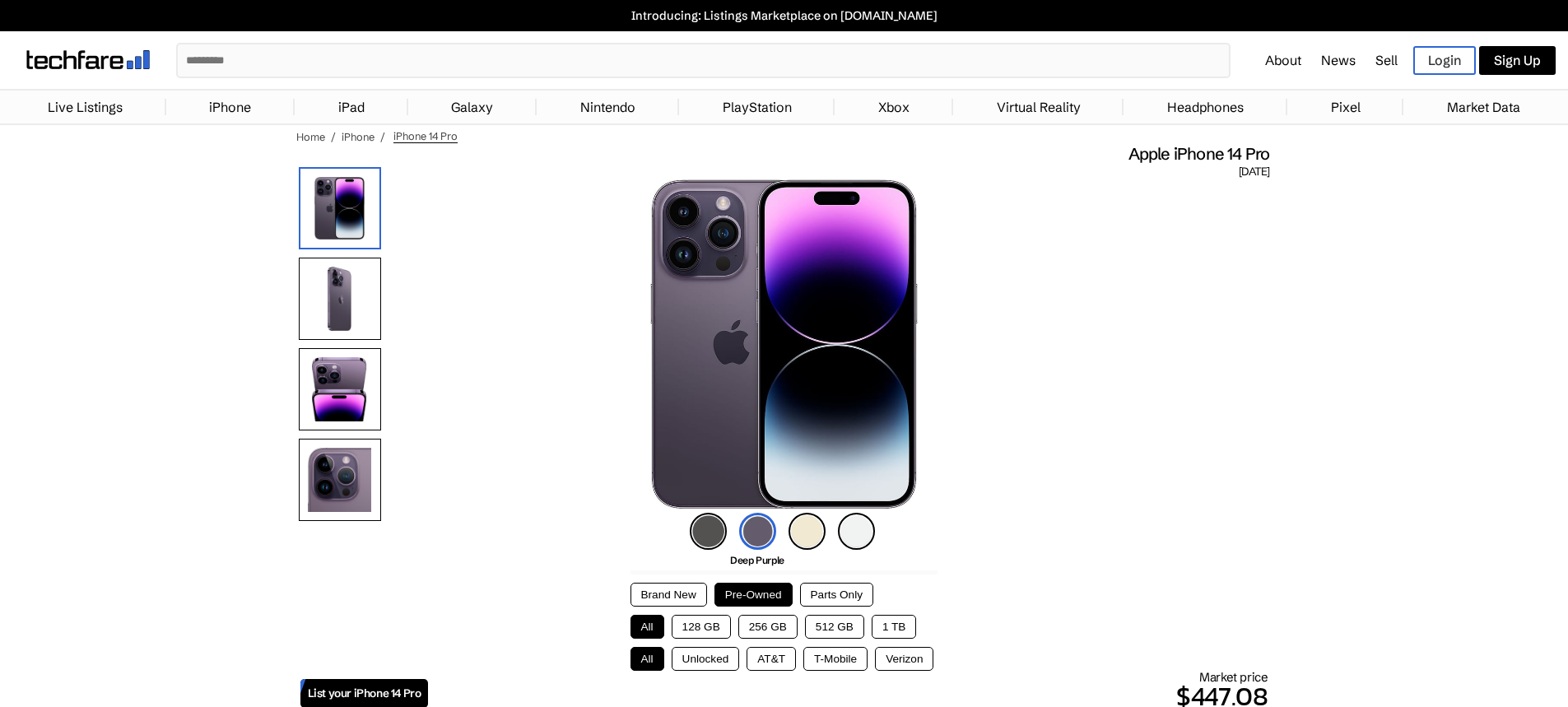
click at [723, 535] on img at bounding box center [708, 531] width 37 height 37
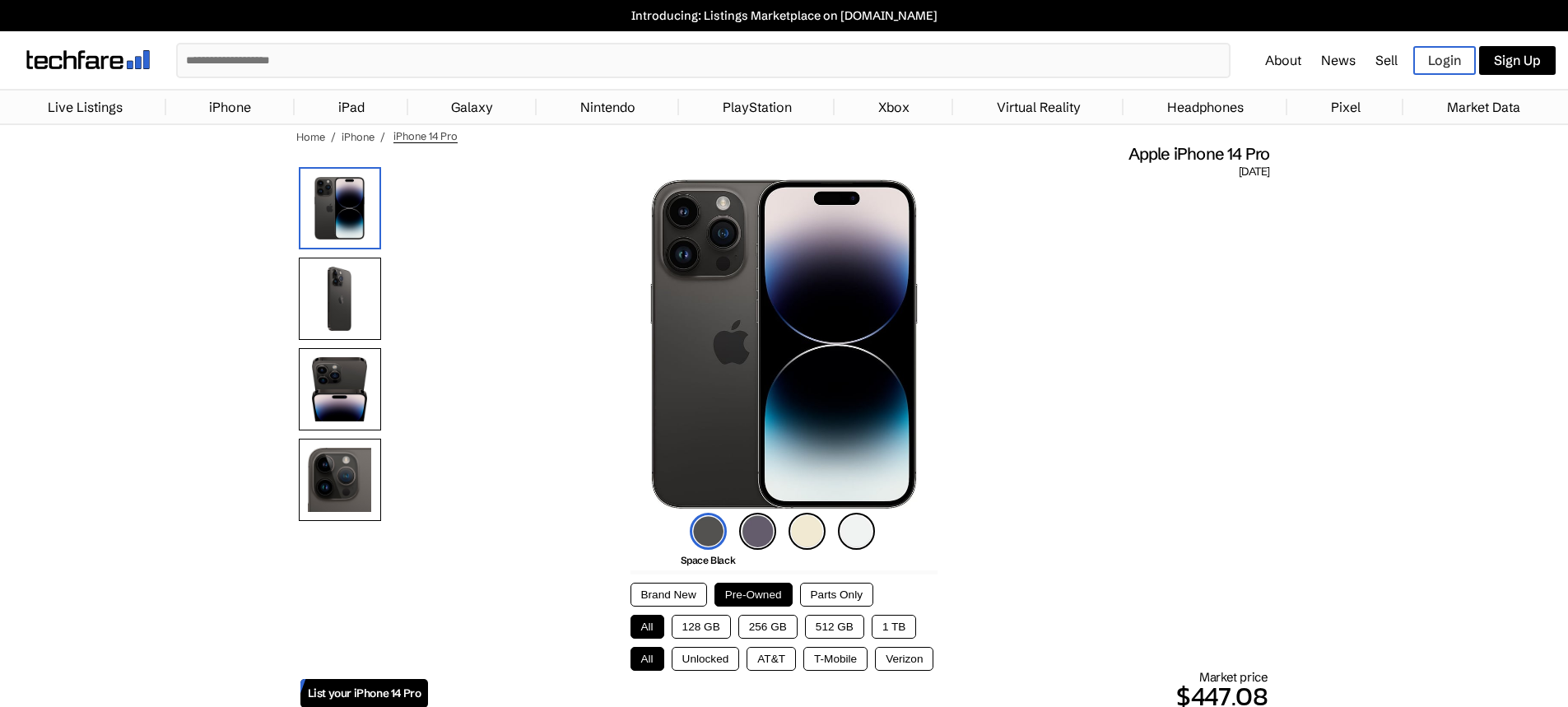
click at [363, 316] on img at bounding box center [340, 298] width 82 height 82
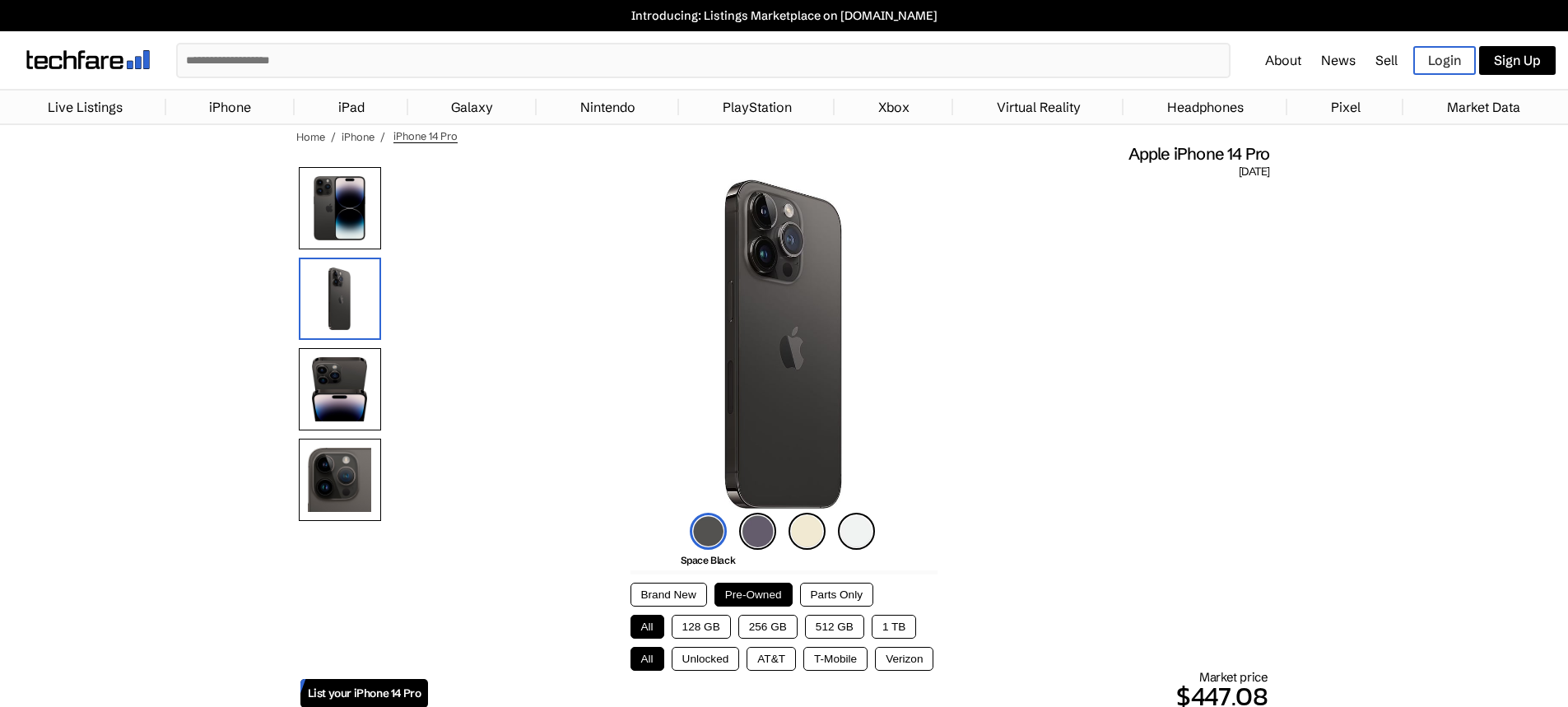
click at [337, 368] on img at bounding box center [340, 389] width 82 height 82
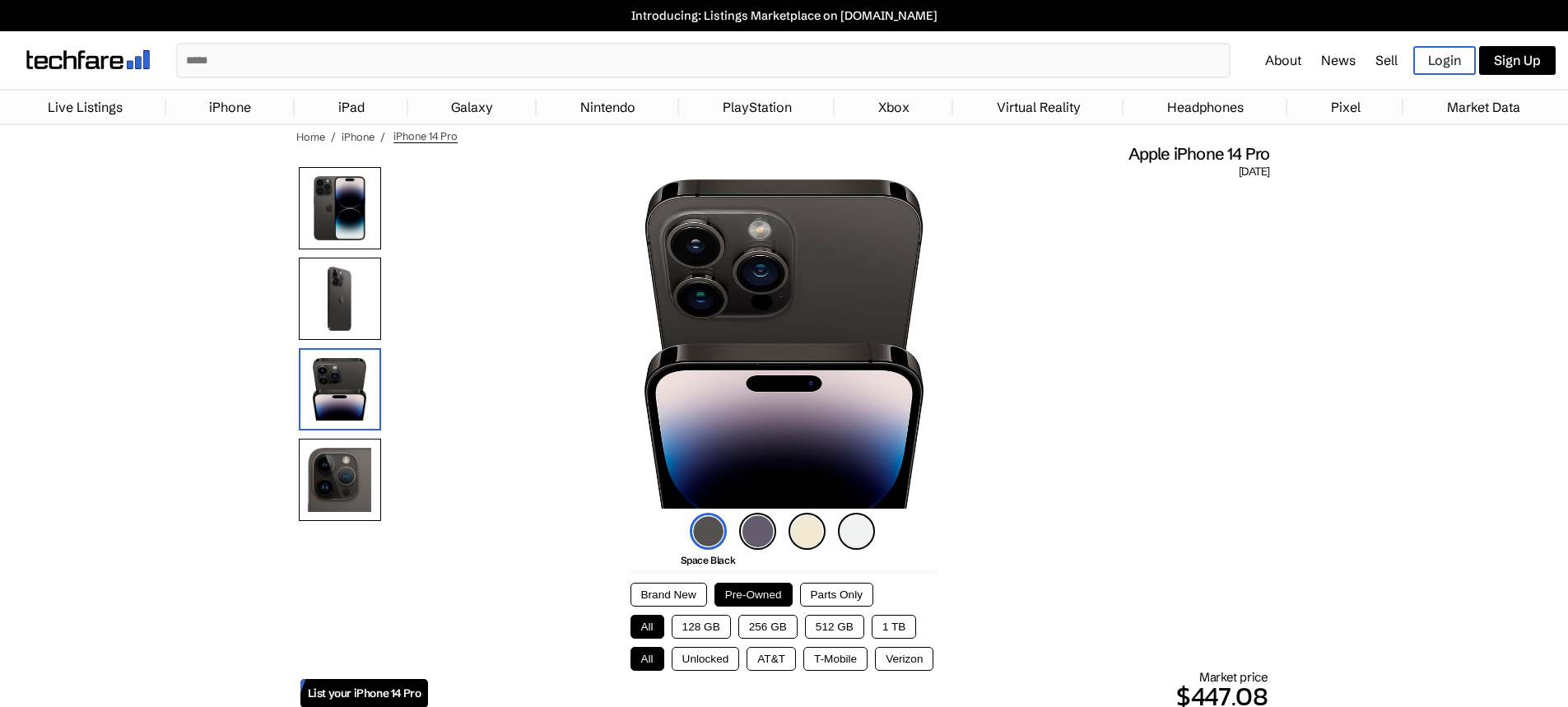
click at [324, 448] on img at bounding box center [340, 480] width 82 height 82
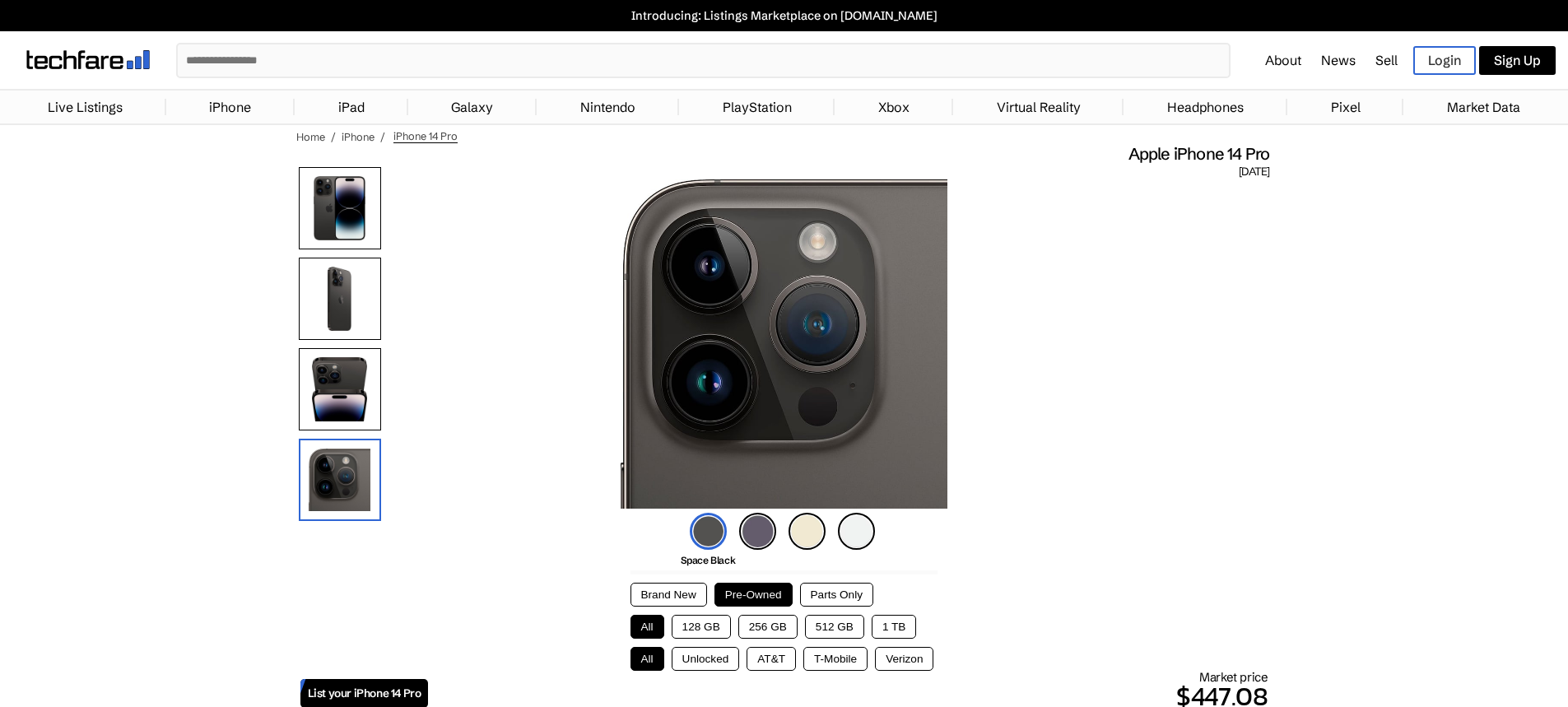
click at [345, 417] on img at bounding box center [340, 389] width 82 height 82
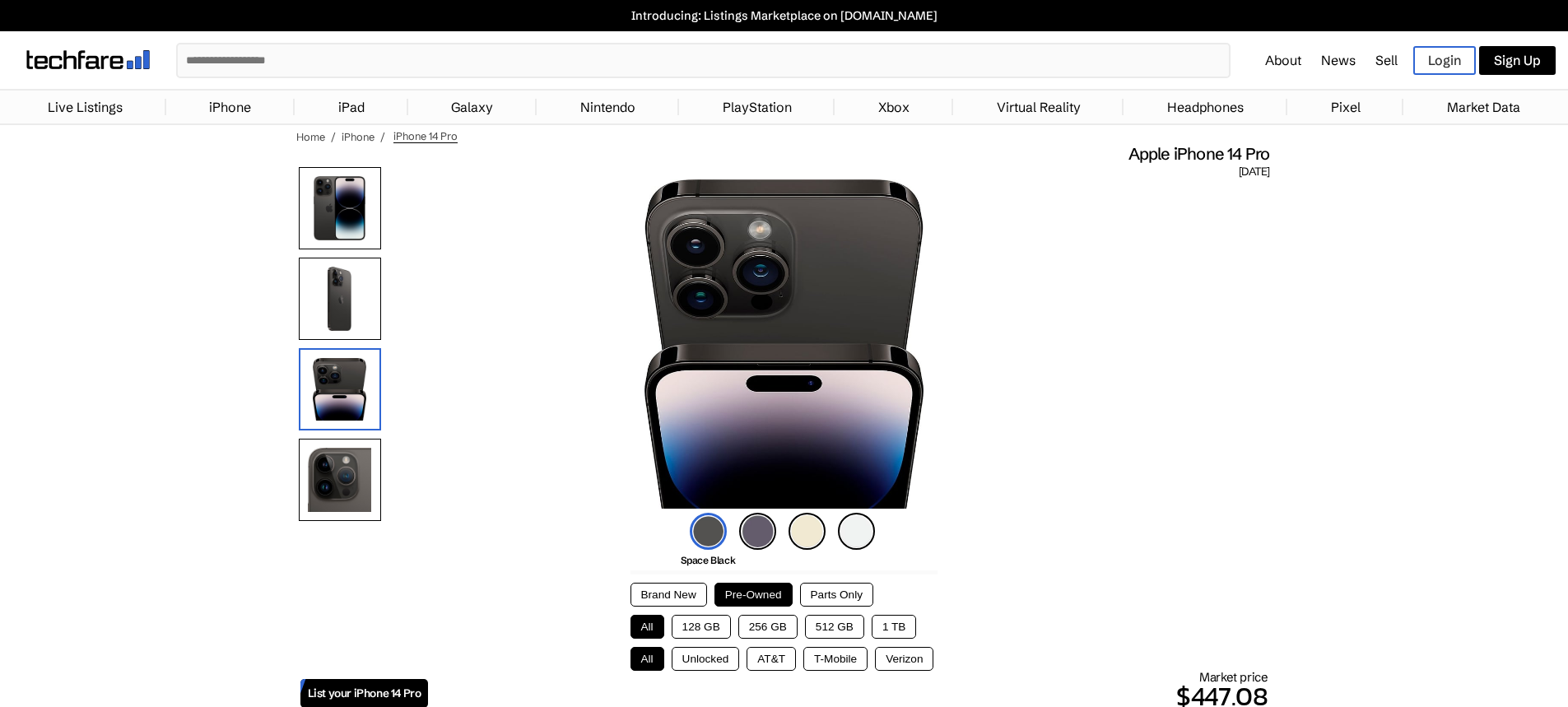
click at [345, 245] on img at bounding box center [340, 209] width 82 height 82
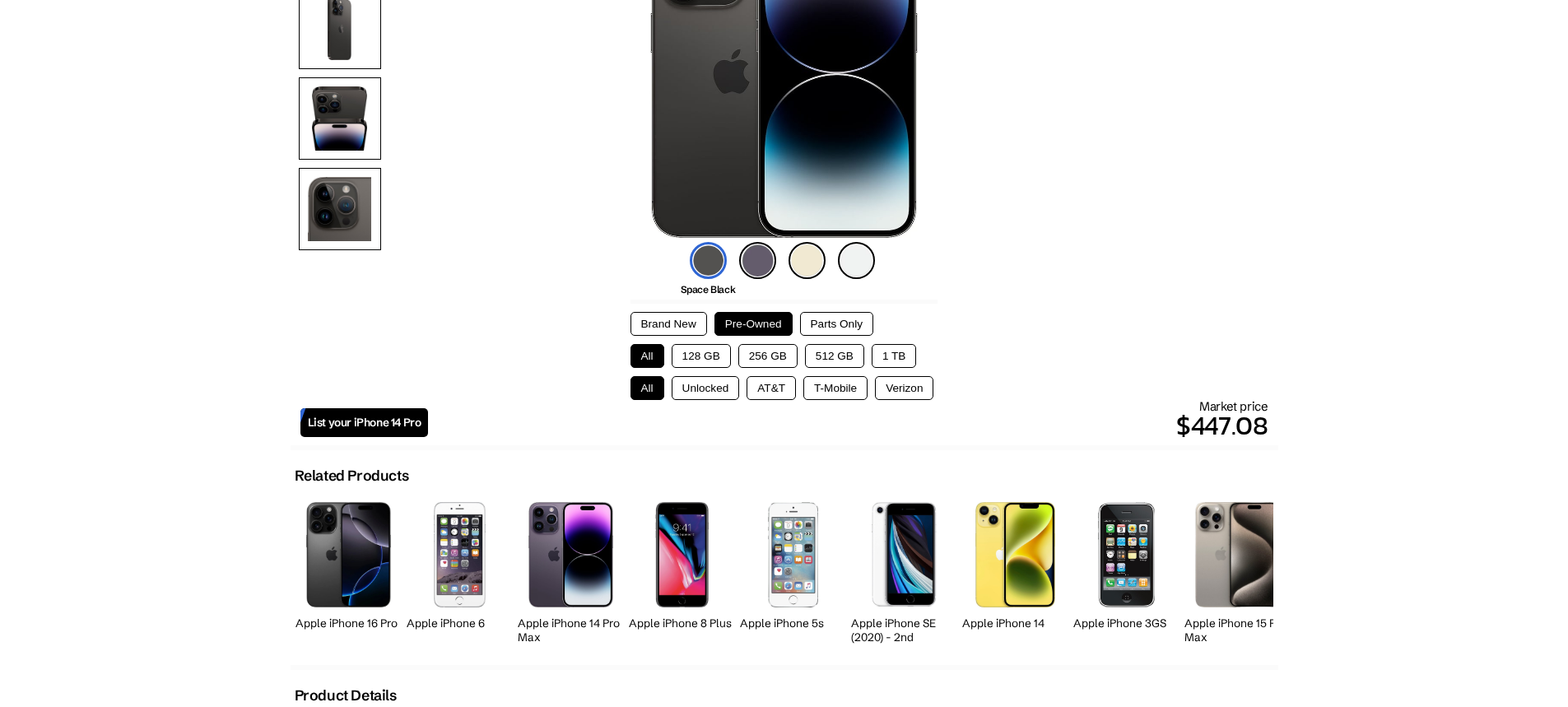
scroll to position [475, 0]
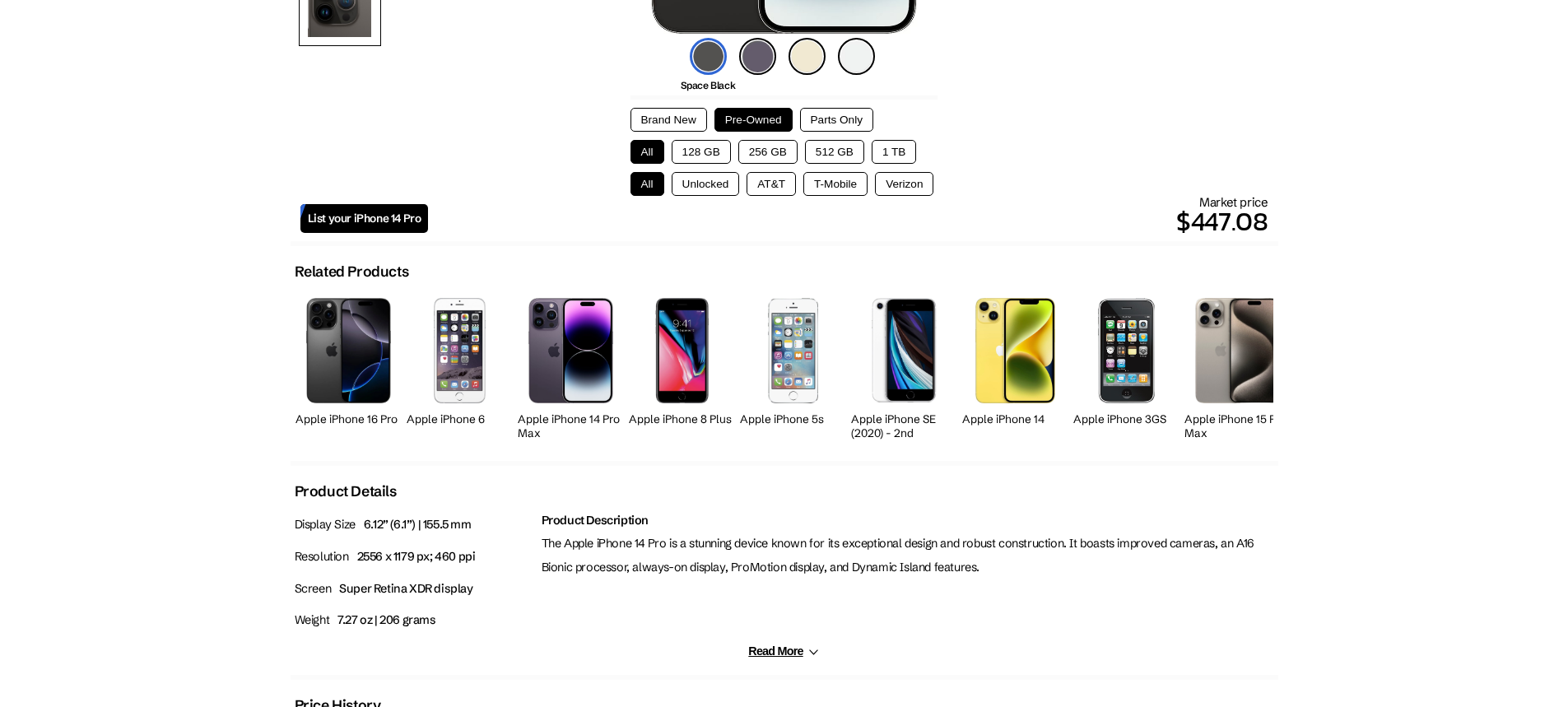
click at [700, 152] on button "128 GB" at bounding box center [701, 151] width 59 height 24
click at [716, 178] on button "Unlocked" at bounding box center [705, 184] width 68 height 24
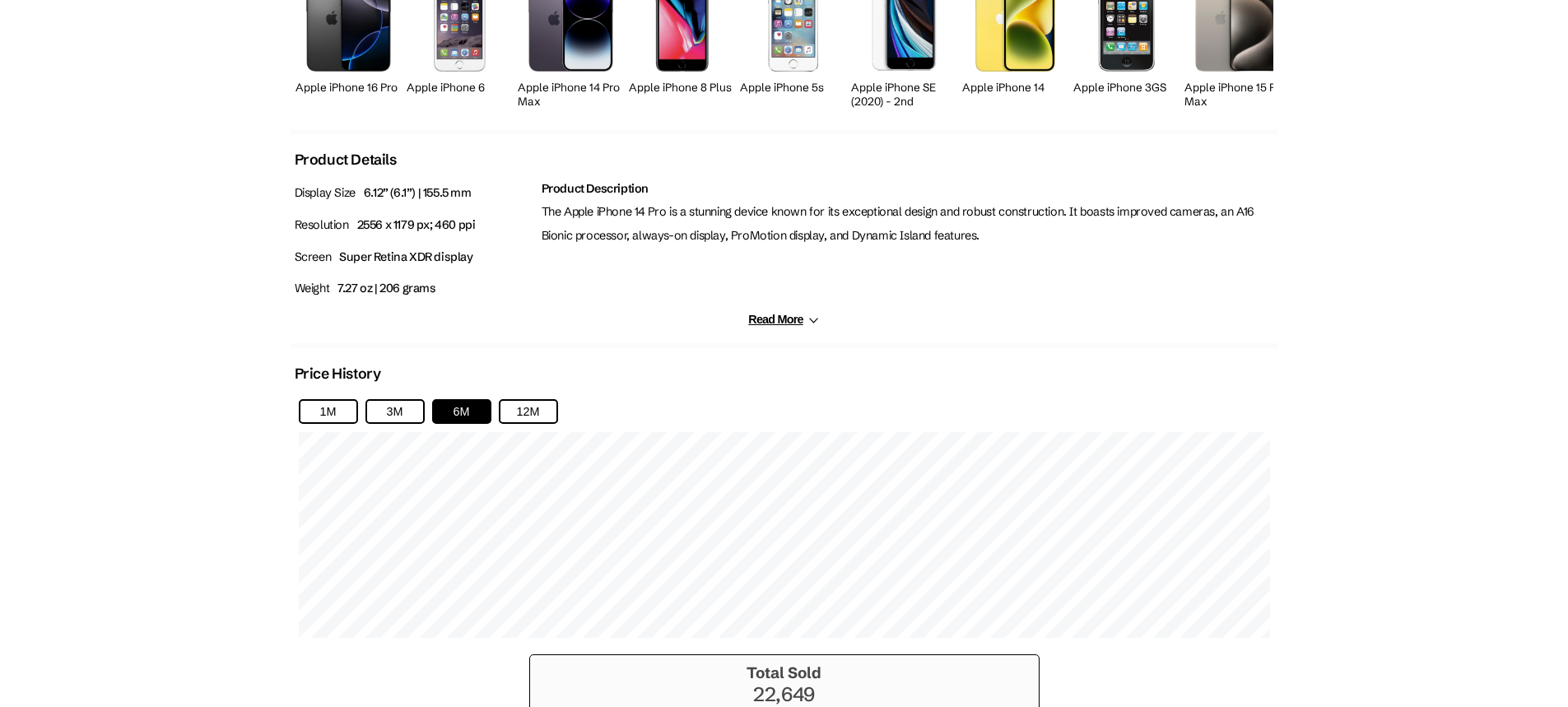
scroll to position [870, 0]
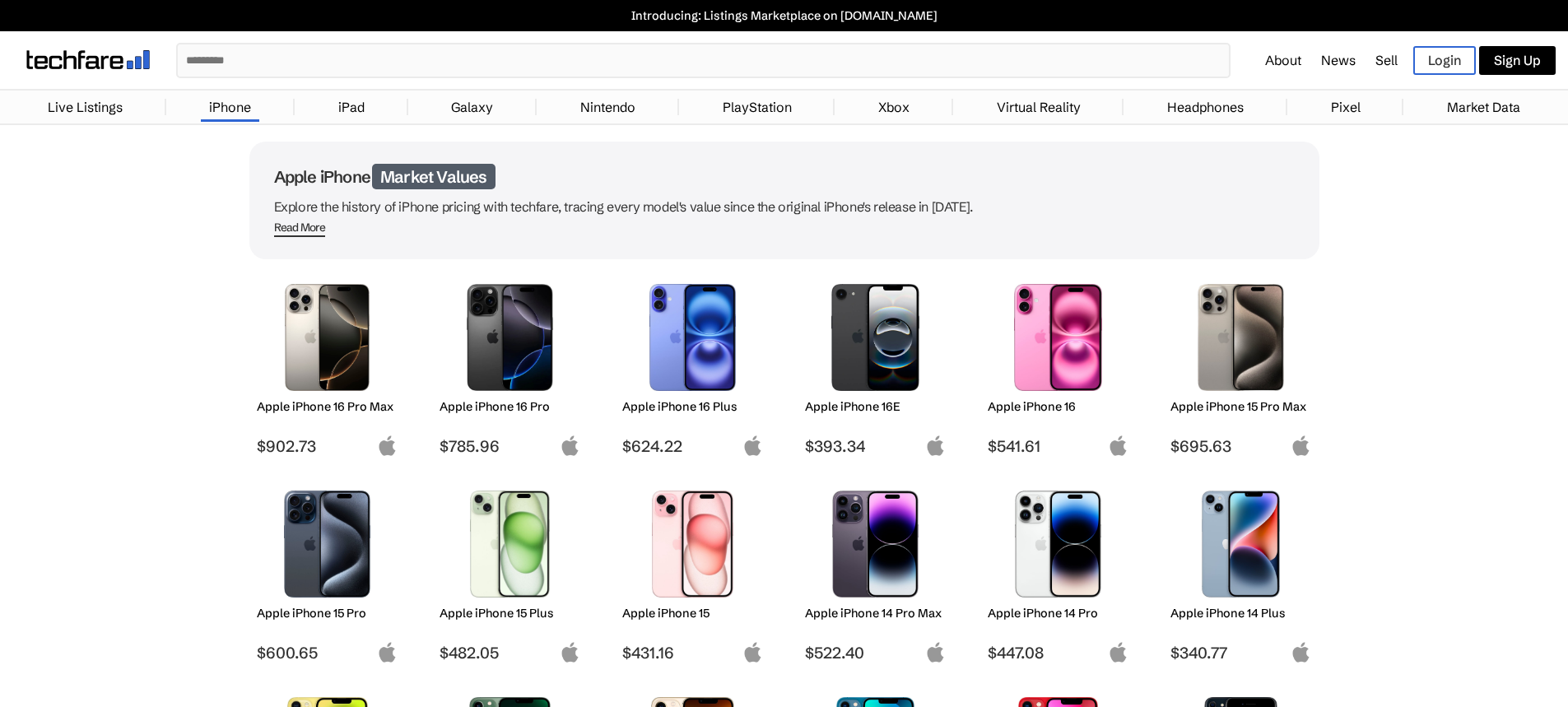
click at [462, 204] on p "Explore the history of iPhone pricing with techfare, tracing every model's valu…" at bounding box center [784, 207] width 1021 height 23
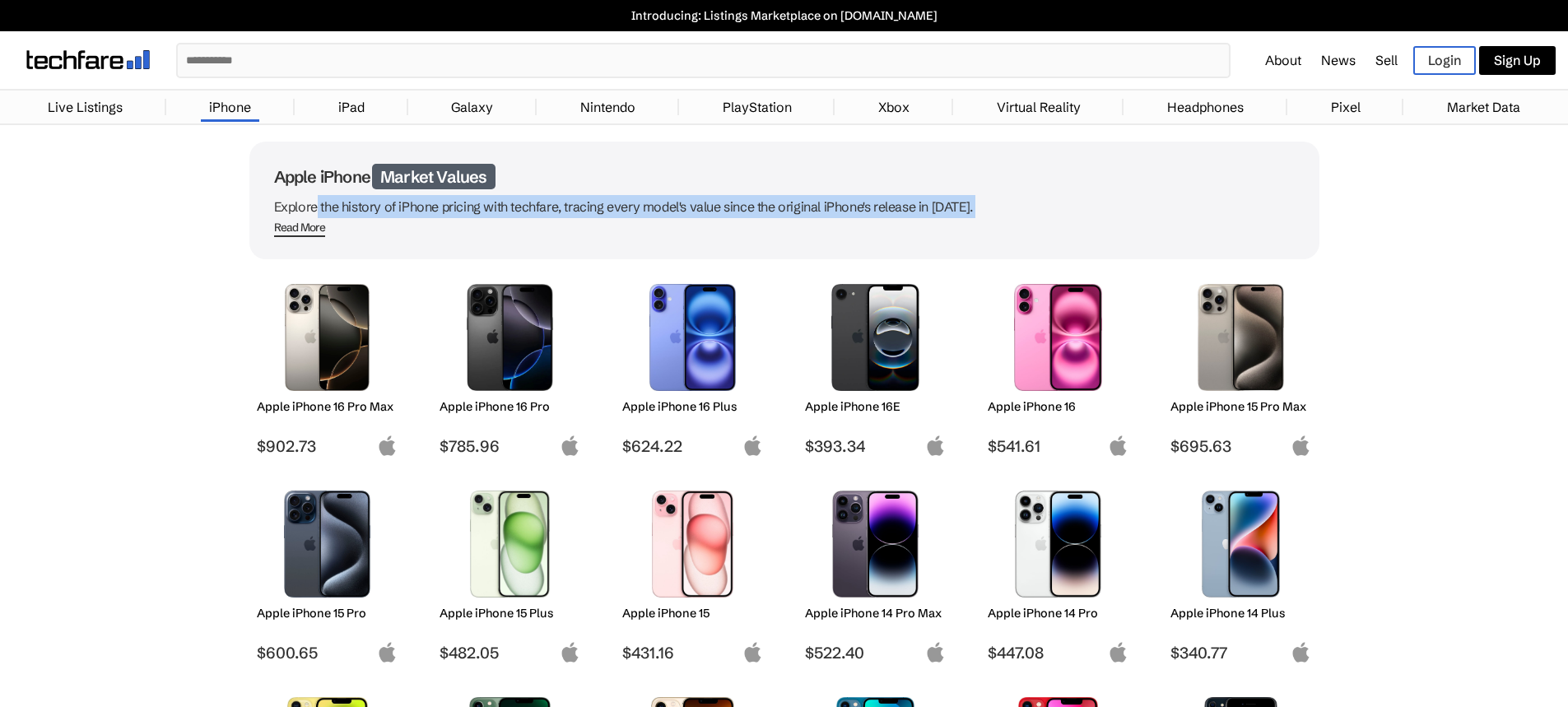
click at [462, 204] on p "Explore the history of iPhone pricing with techfare, tracing every model's valu…" at bounding box center [784, 207] width 1021 height 23
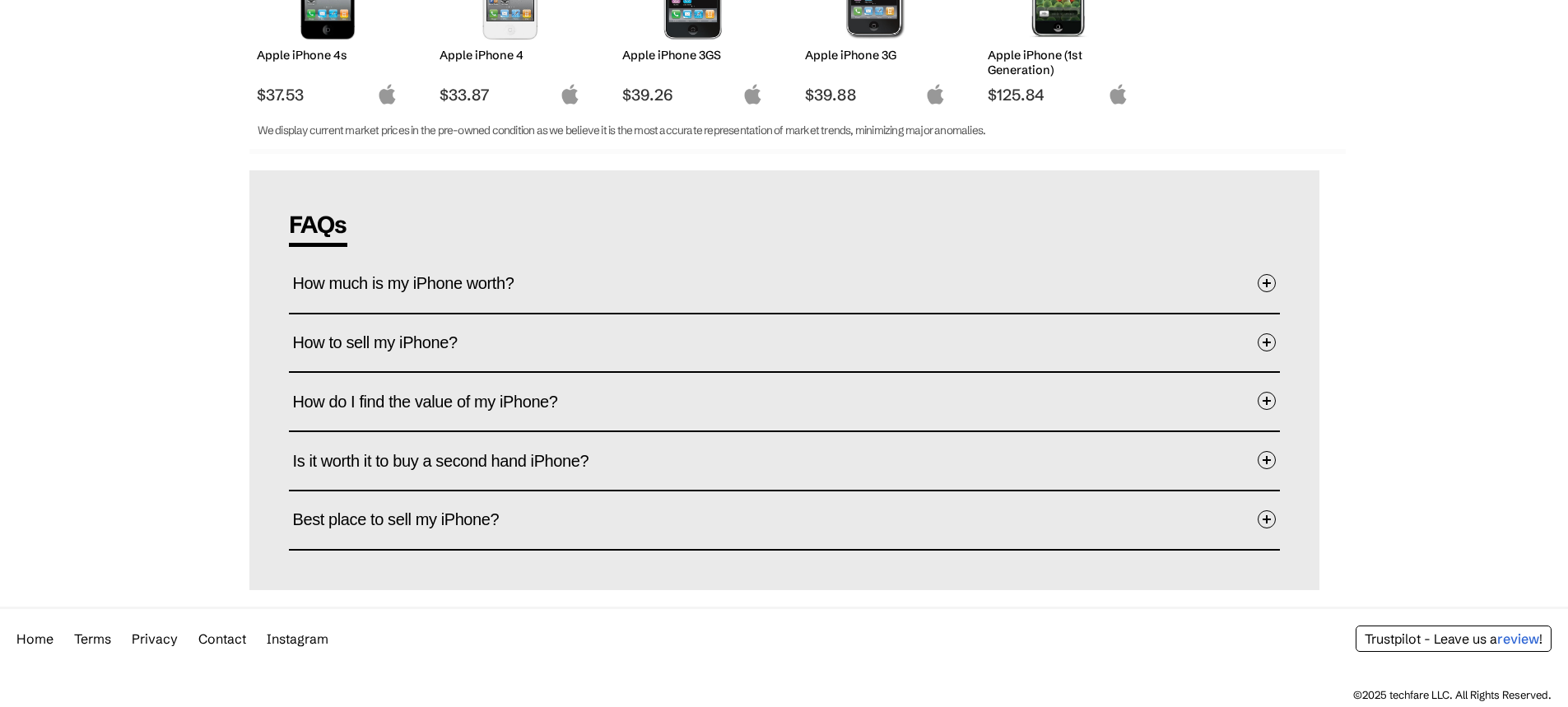
scroll to position [1799, 0]
click at [534, 458] on span "Is it worth it to buy a second hand iPhone?" at bounding box center [453, 459] width 321 height 51
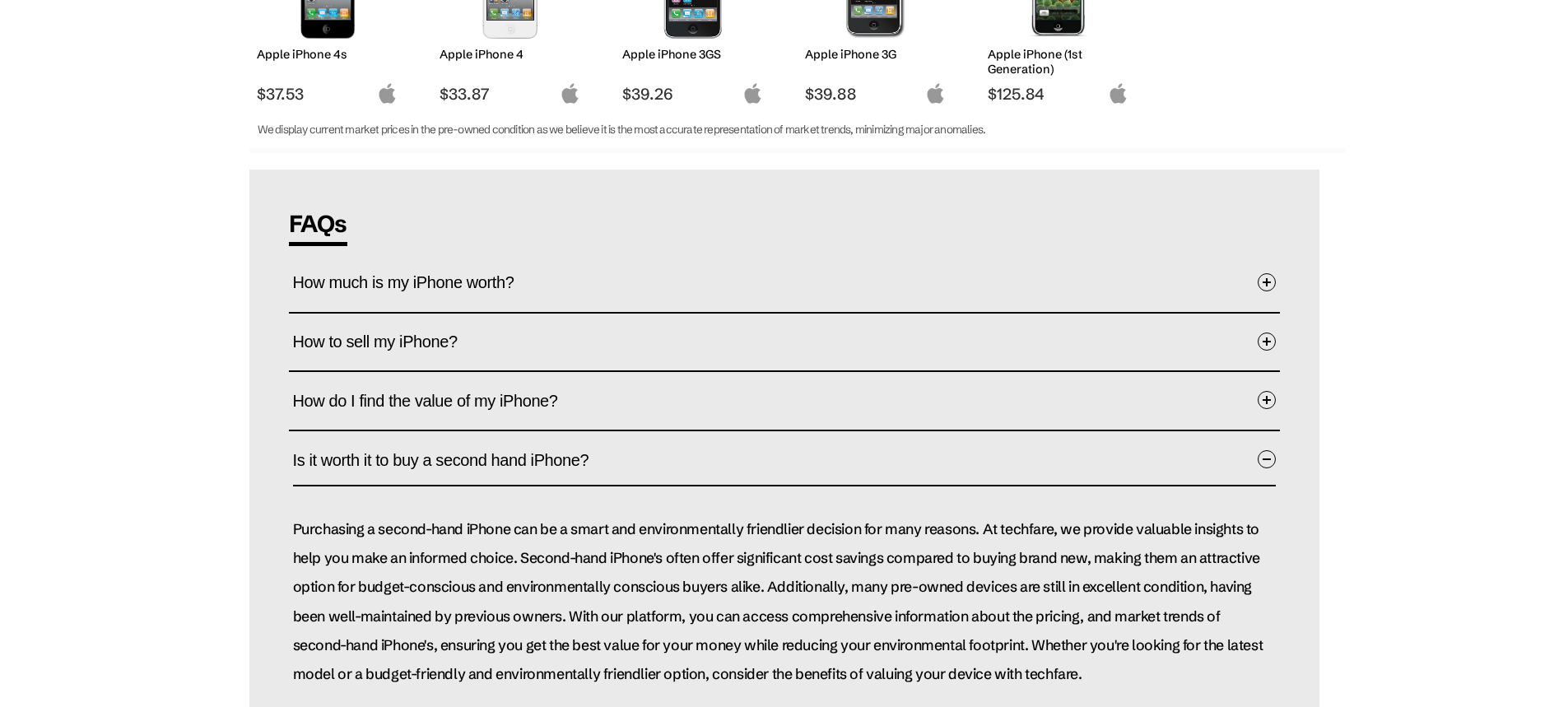
click at [534, 458] on span "Is it worth it to buy a second hand iPhone?" at bounding box center [453, 459] width 321 height 51
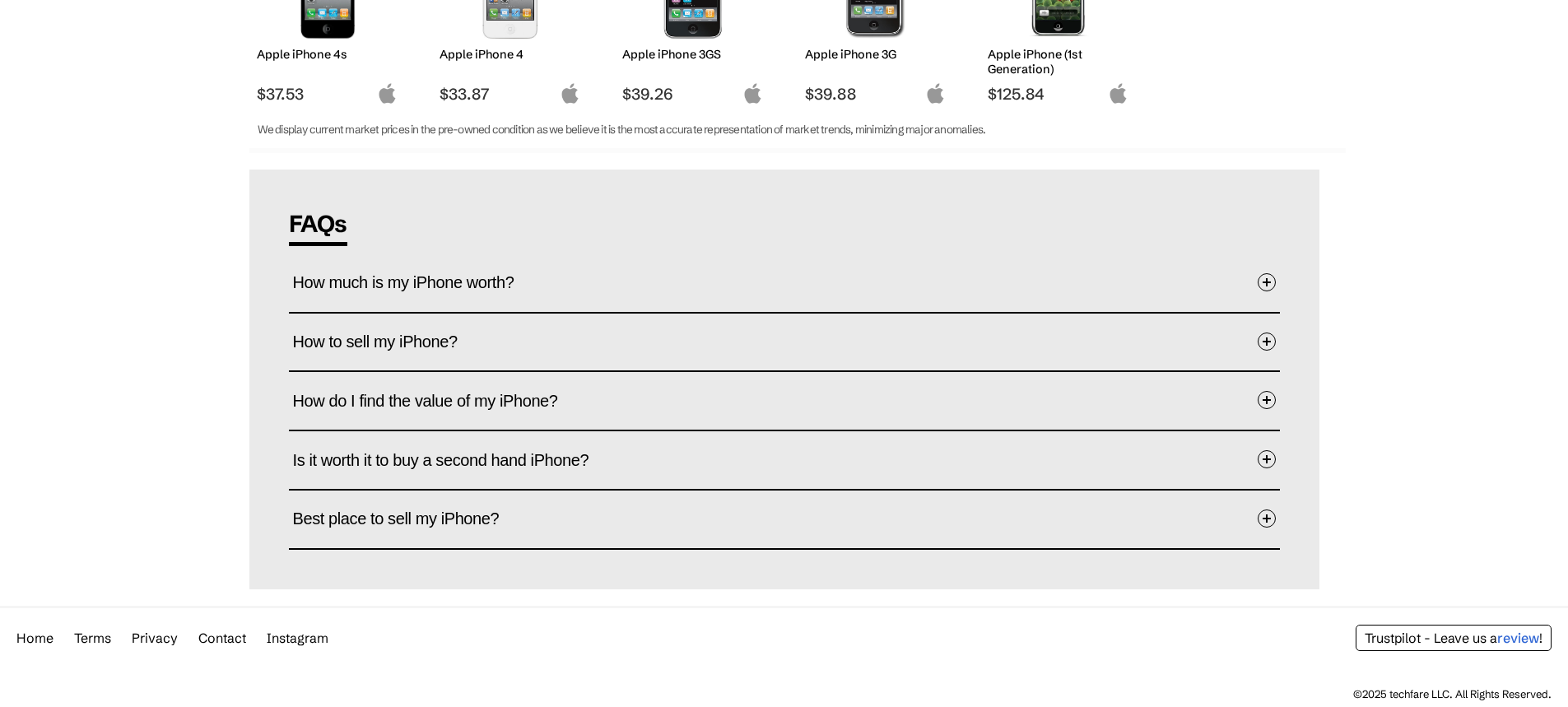
click at [450, 504] on span "Best place to sell my iPhone?" at bounding box center [409, 518] width 232 height 51
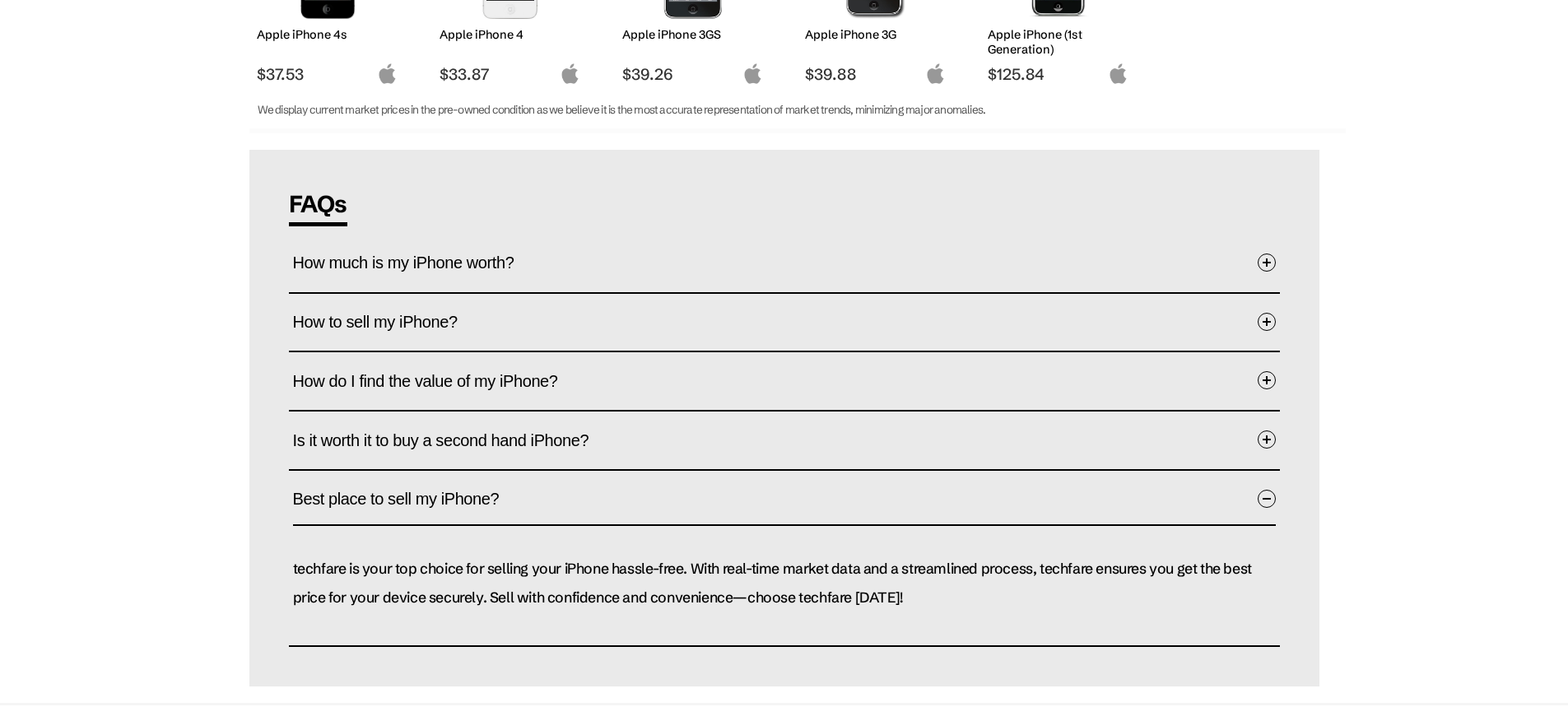
click at [454, 502] on span "Best place to sell my iPhone?" at bounding box center [409, 498] width 232 height 51
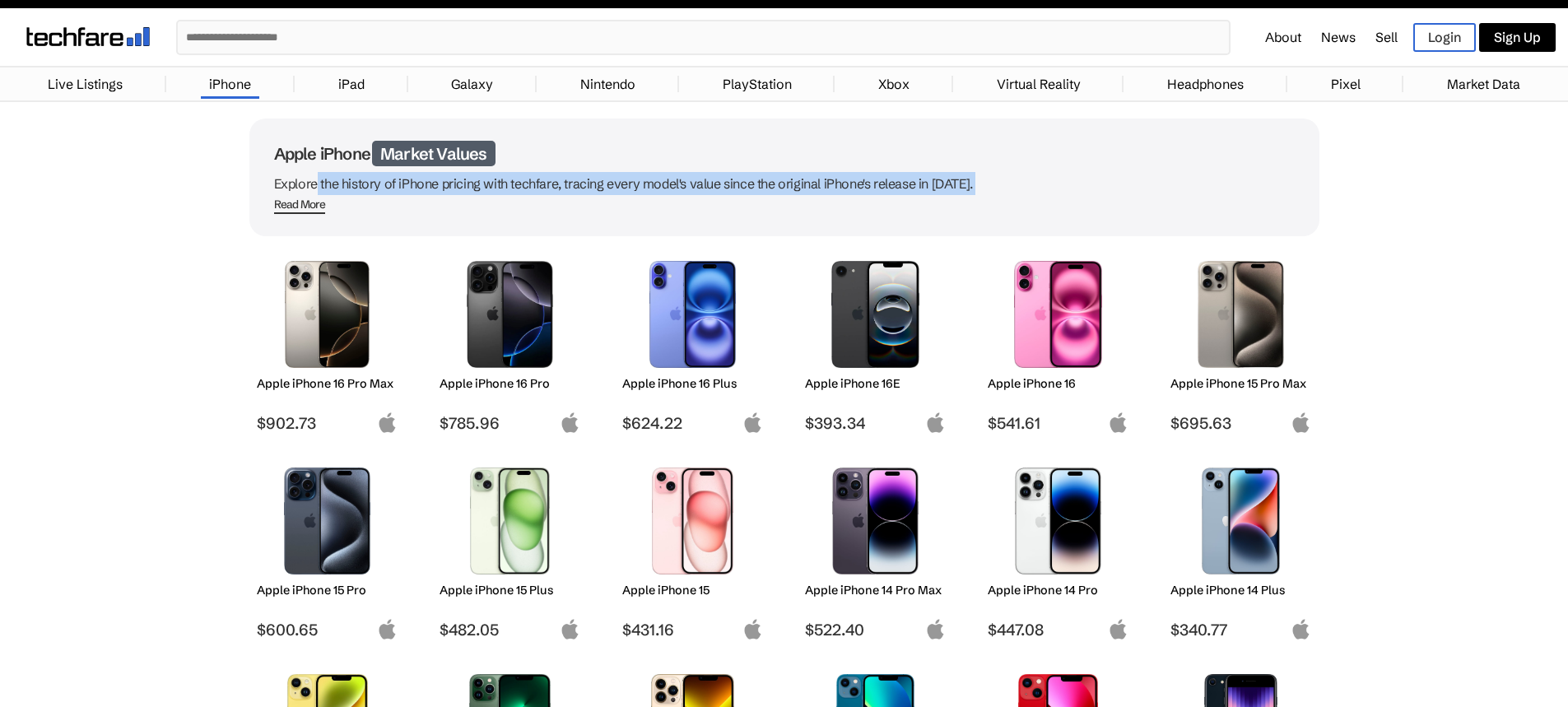
scroll to position [0, 0]
